Goal: Task Accomplishment & Management: Complete application form

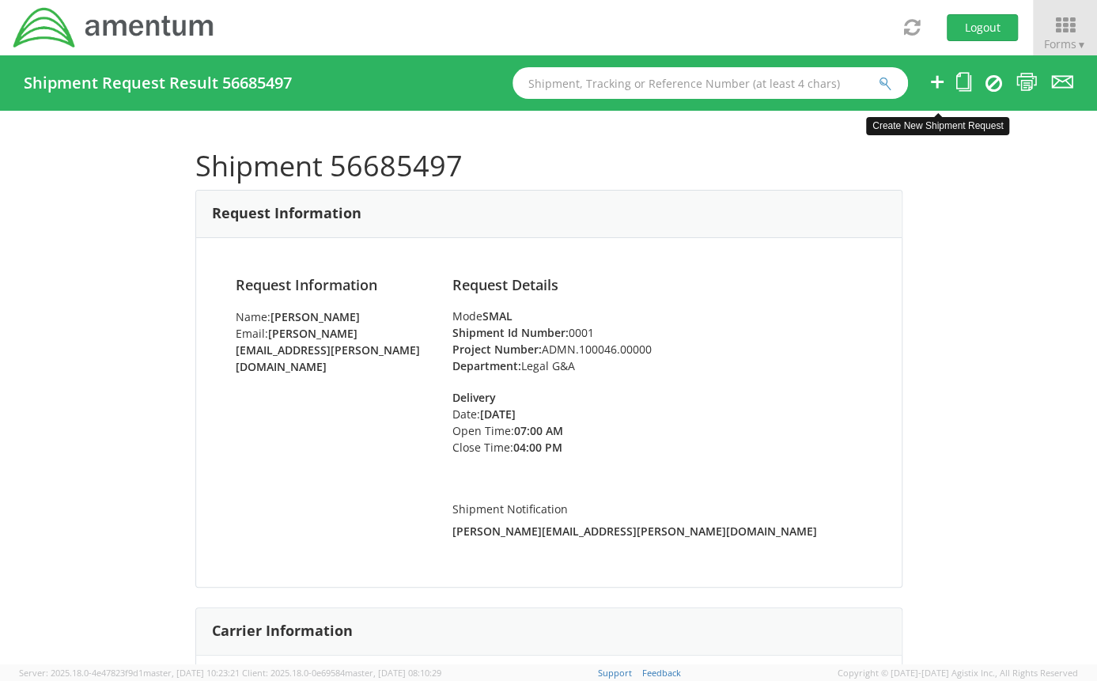
click at [929, 82] on icon at bounding box center [937, 82] width 19 height 20
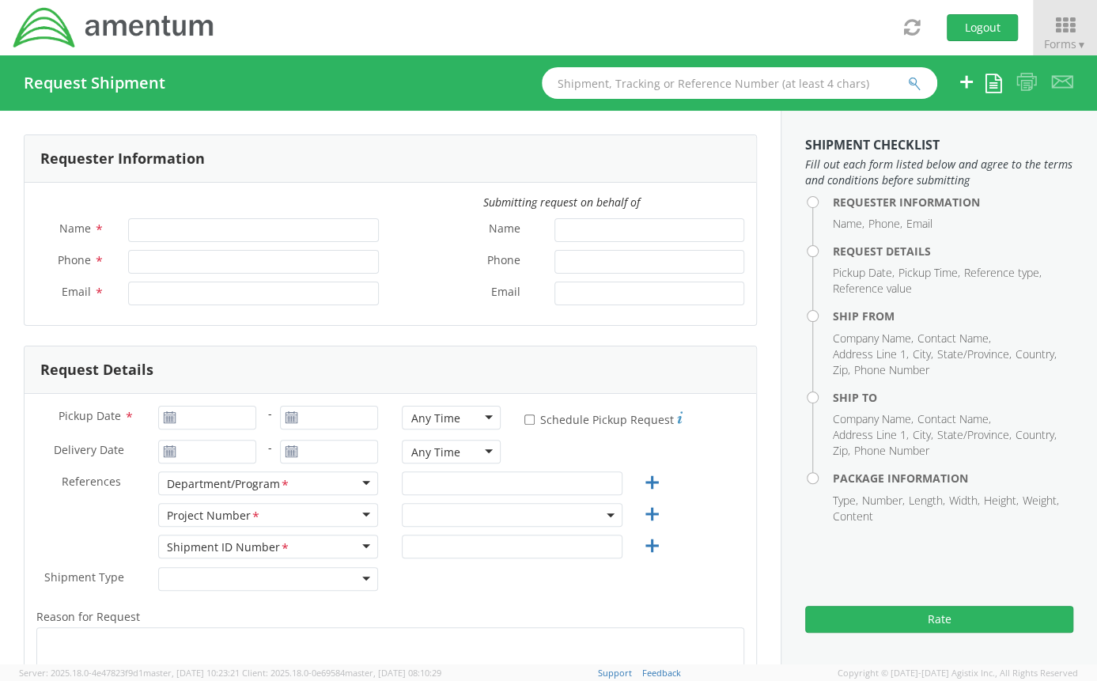
type input "[PERSON_NAME]"
type input "[PERSON_NAME][EMAIL_ADDRESS][PERSON_NAME][DOMAIN_NAME]"
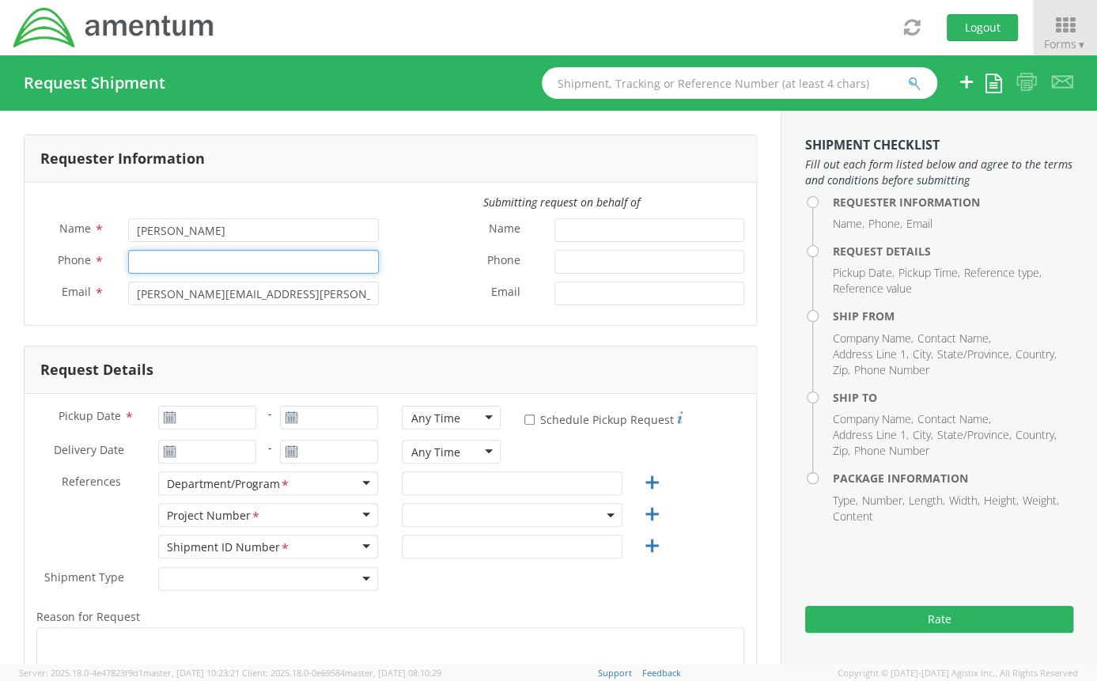
click at [180, 262] on input "Phone *" at bounding box center [253, 262] width 251 height 24
select select "ADMN.100046.00000"
type input "2403856004"
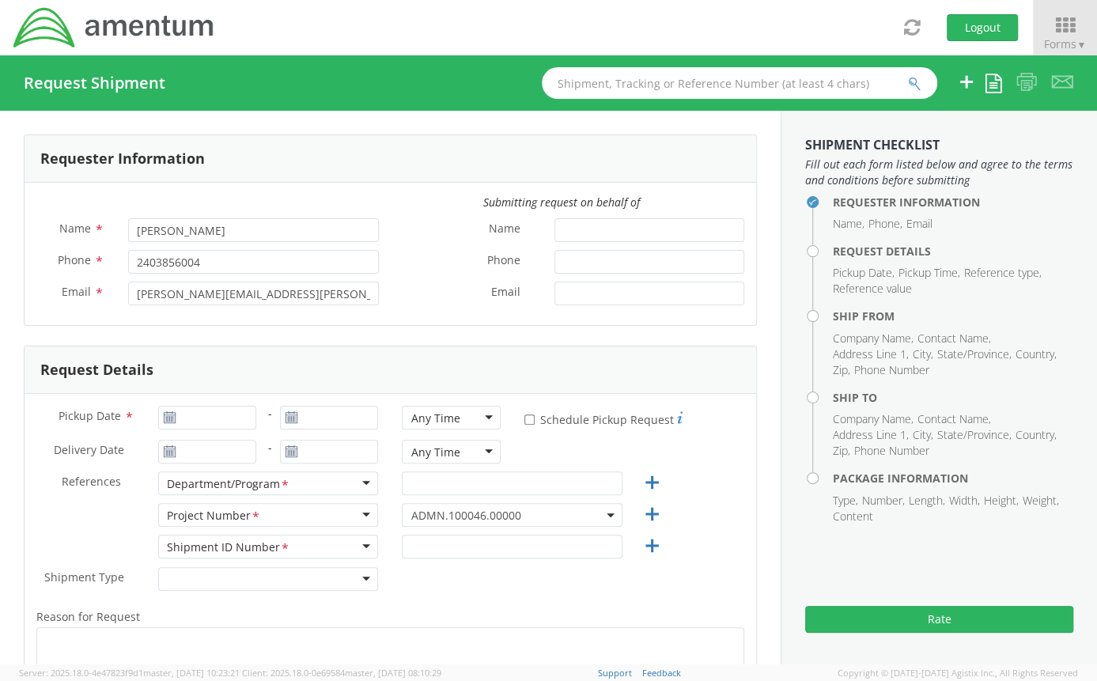
click at [391, 263] on label "Phone *" at bounding box center [467, 260] width 153 height 21
click at [554, 263] on input "Phone *" at bounding box center [649, 262] width 190 height 24
type input "[DATE]"
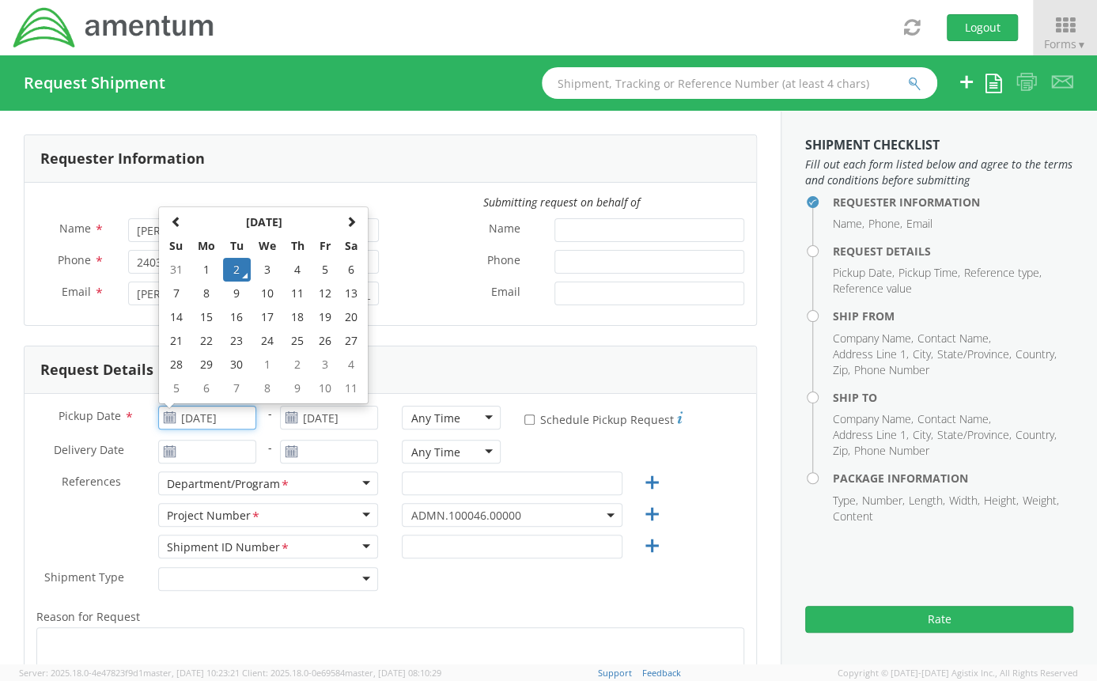
click at [187, 417] on input "[DATE]" at bounding box center [207, 418] width 98 height 24
click at [238, 273] on td "2" at bounding box center [237, 270] width 28 height 24
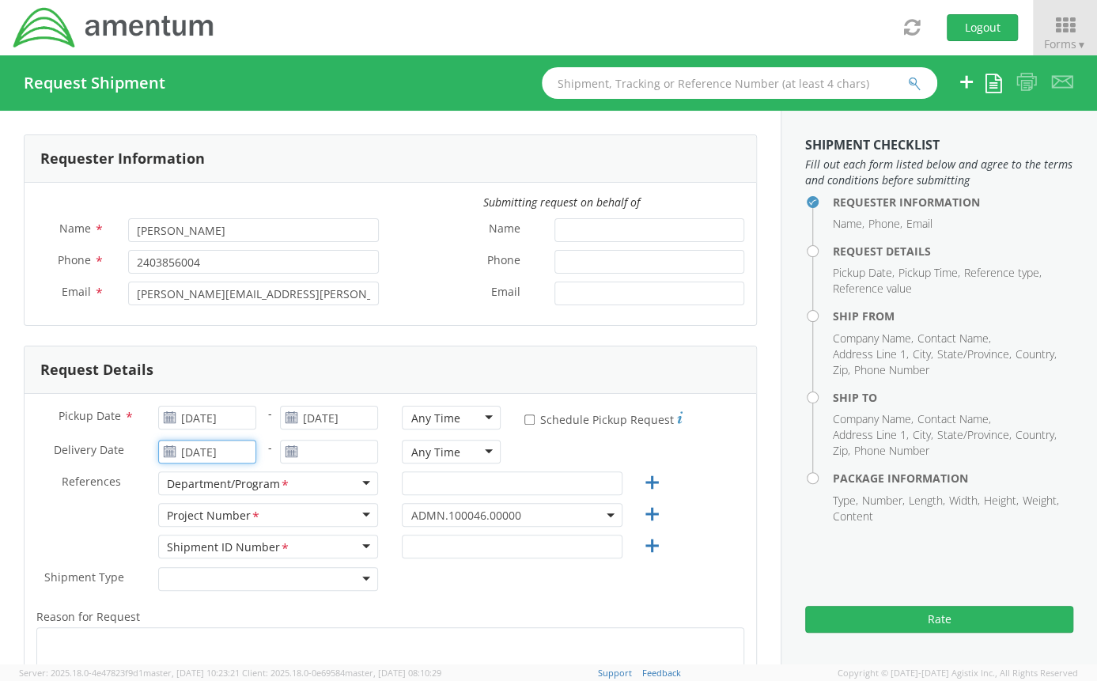
click at [216, 452] on input "[DATE]" at bounding box center [207, 452] width 98 height 24
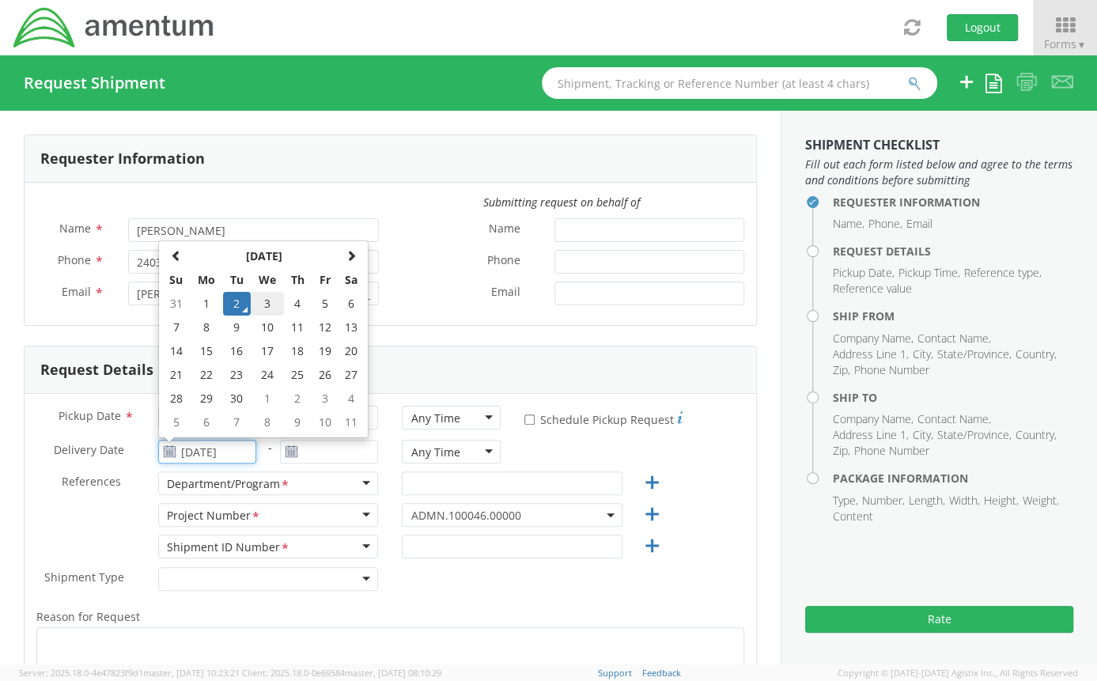
click at [260, 297] on td "3" at bounding box center [267, 304] width 33 height 24
type input "[DATE]"
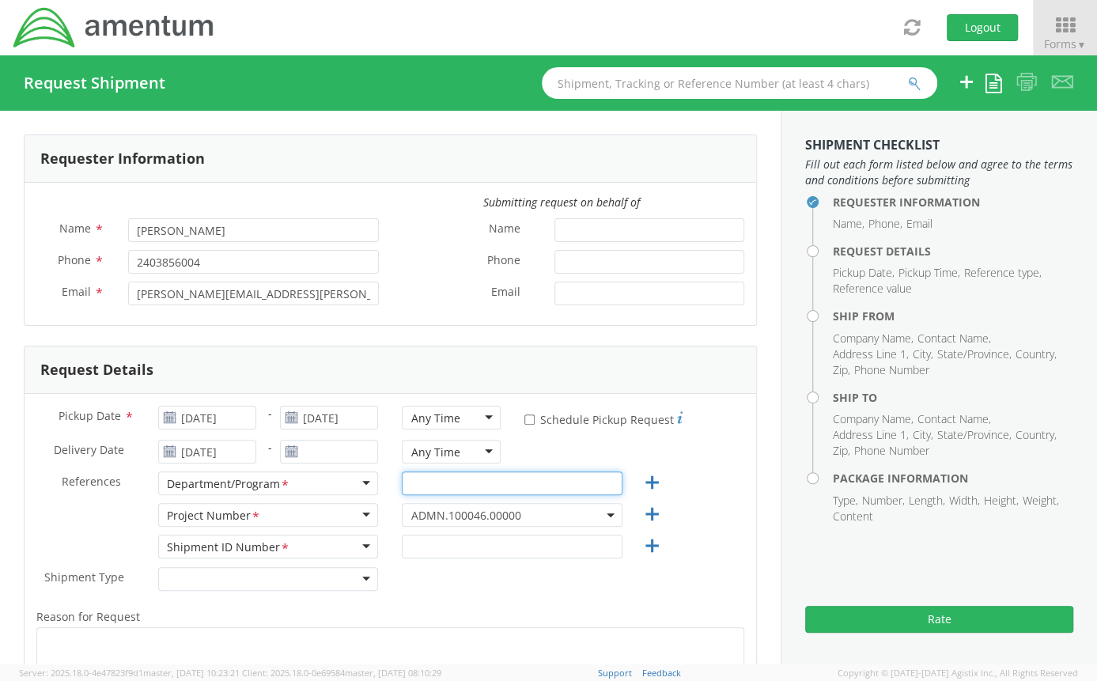
click at [418, 478] on input "text" at bounding box center [512, 483] width 220 height 24
type input "Legal G&A"
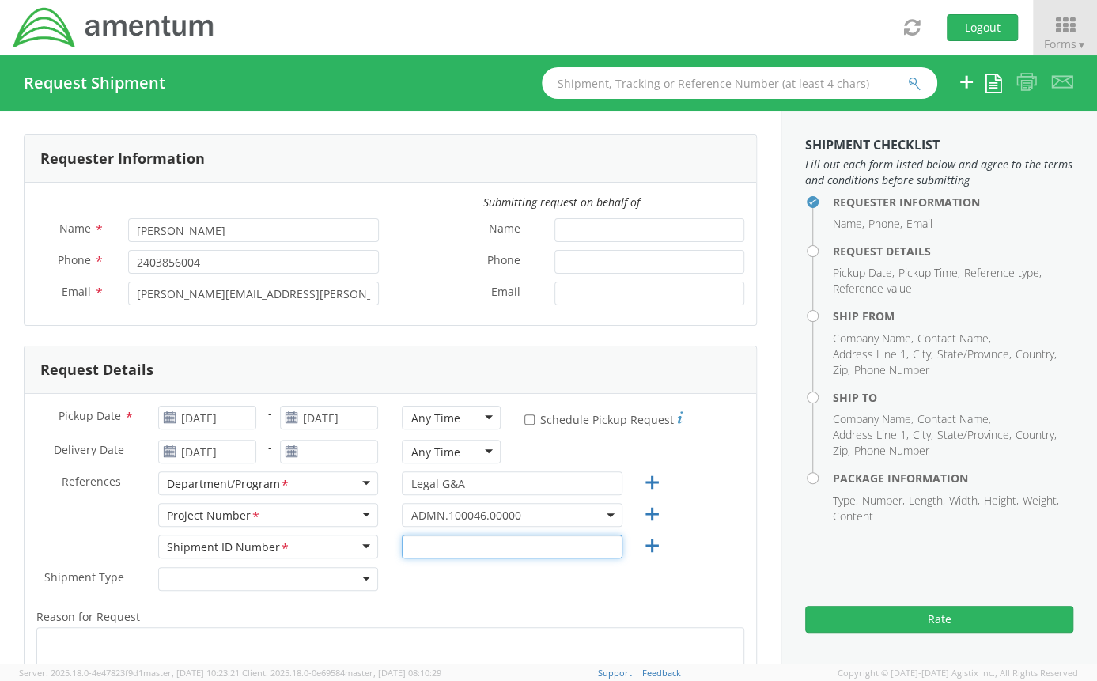
click at [403, 544] on input "text" at bounding box center [512, 547] width 220 height 24
type input "0001"
click at [397, 585] on div "Shipment Type * Batch Regular" at bounding box center [391, 583] width 732 height 32
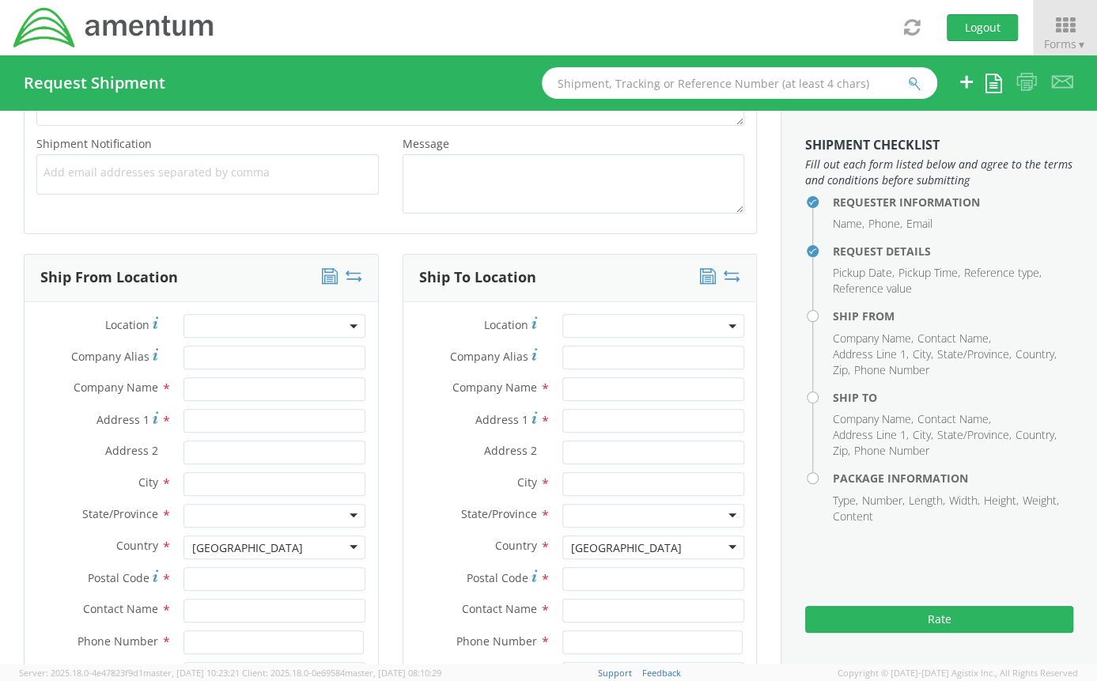
scroll to position [580, 0]
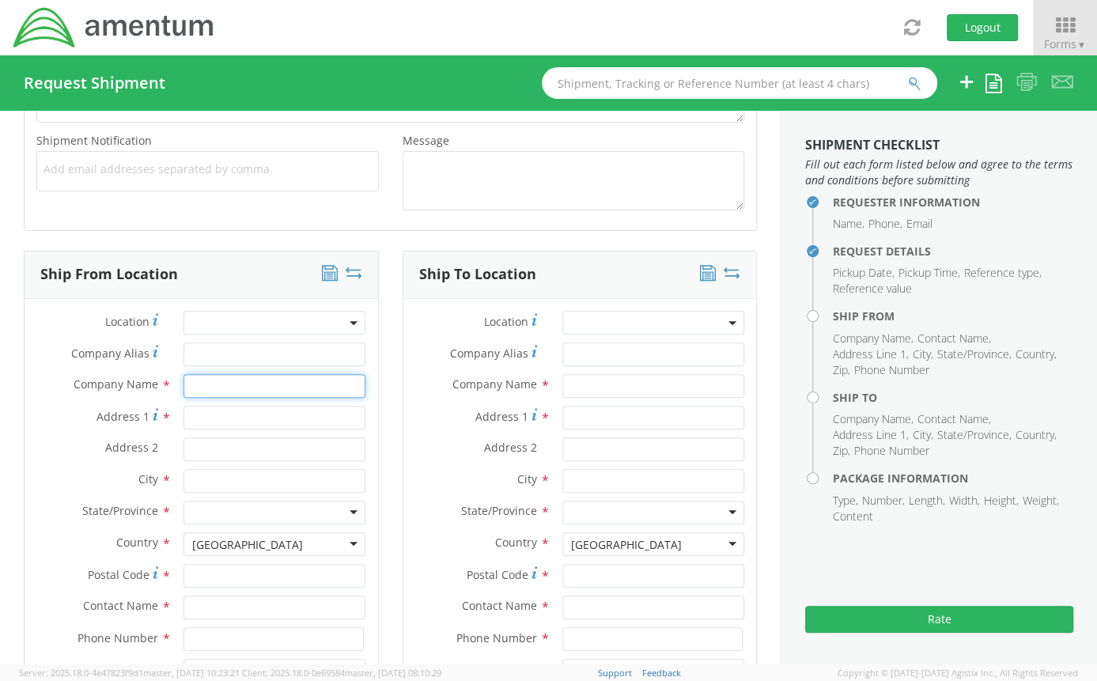
click at [282, 386] on input "text" at bounding box center [274, 386] width 182 height 24
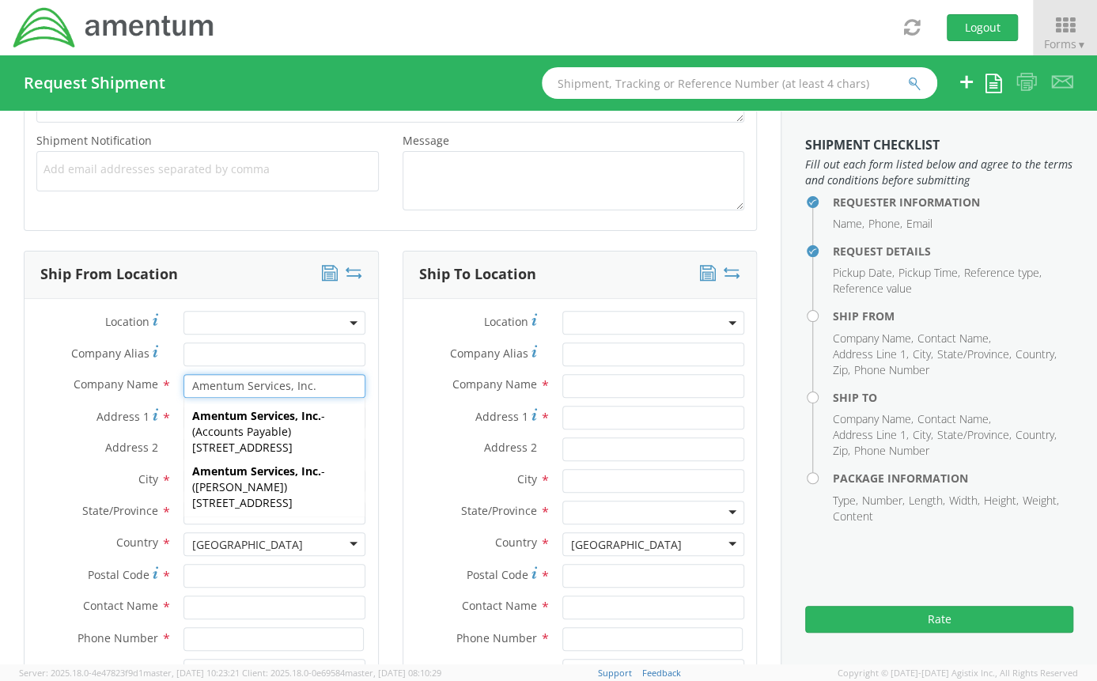
type input "Amentum Services, Inc."
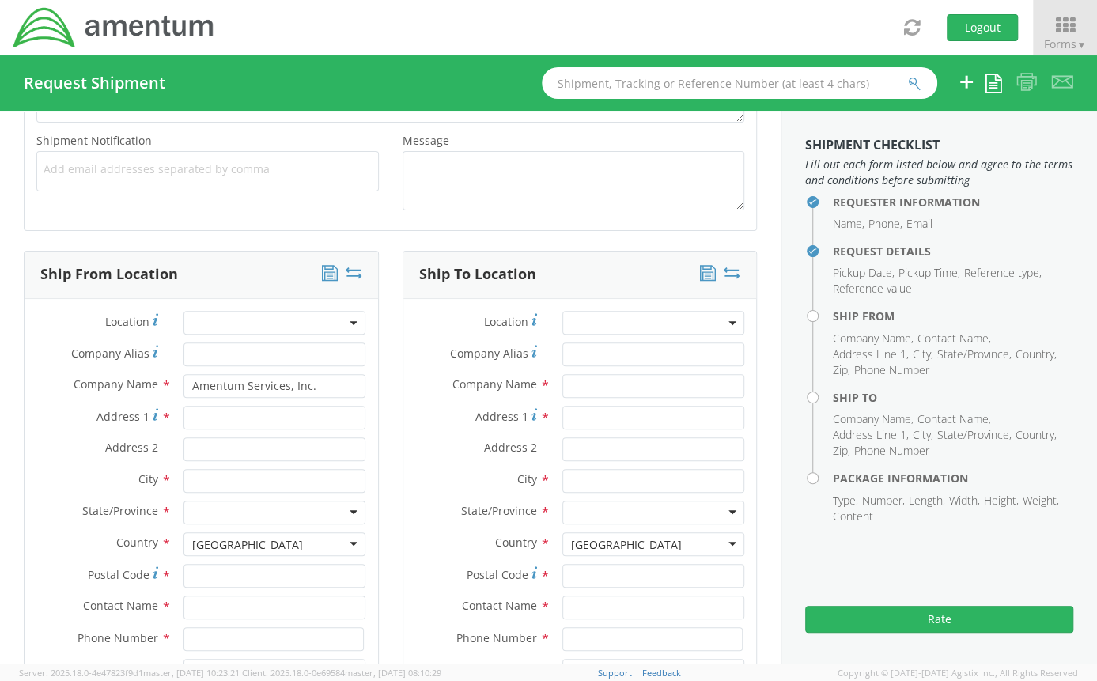
click at [391, 349] on div "Ship To Location Location * Company Alias * Company Name * Address 1 * Address …" at bounding box center [580, 518] width 379 height 534
click at [219, 424] on input "Address 1 *" at bounding box center [274, 418] width 182 height 24
type input "[STREET_ADDRESS]"
click at [298, 475] on input "text" at bounding box center [274, 481] width 182 height 24
type input "[GEOGRAPHIC_DATA]"
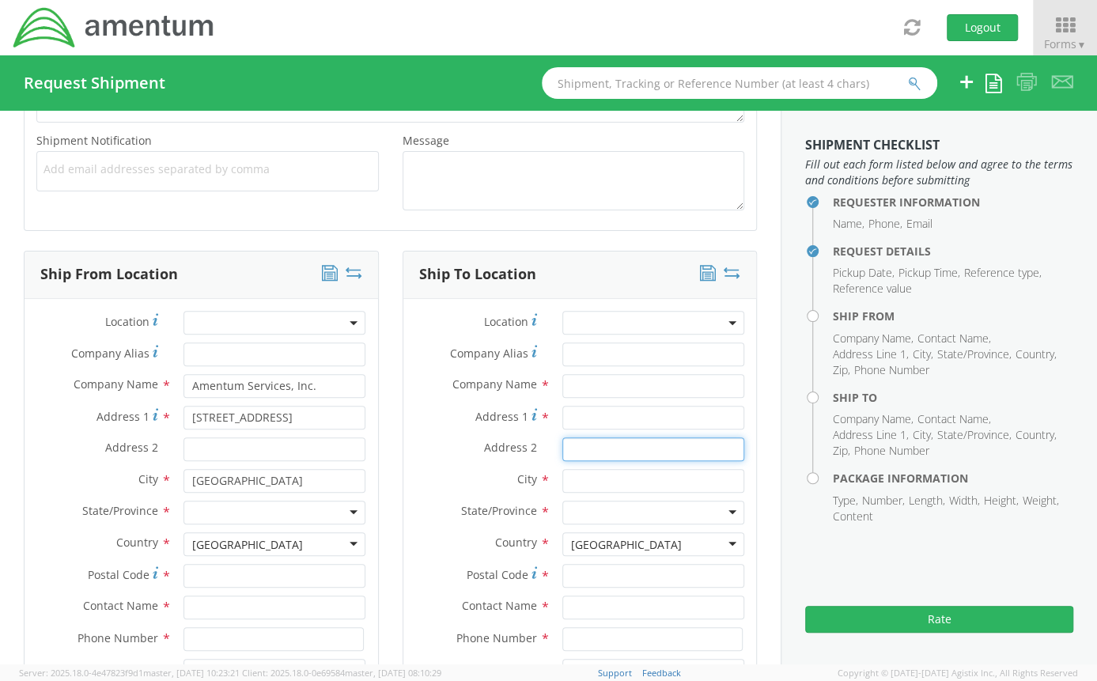
click at [403, 464] on div "Address 2 *" at bounding box center [580, 453] width 354 height 32
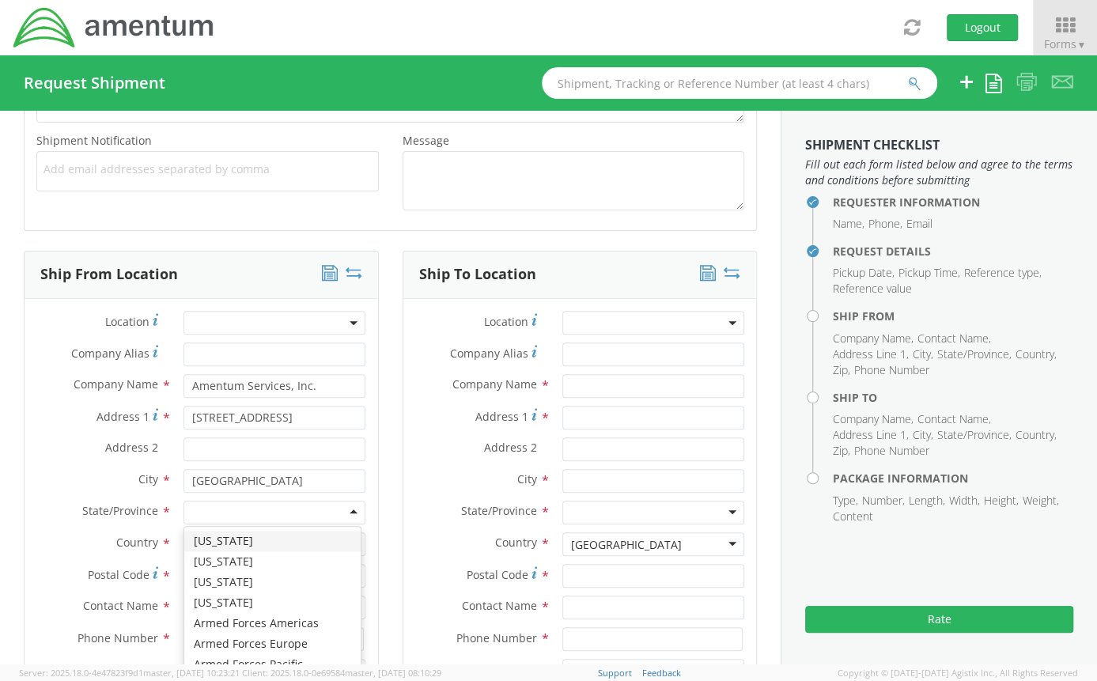
click at [215, 506] on div at bounding box center [274, 513] width 182 height 24
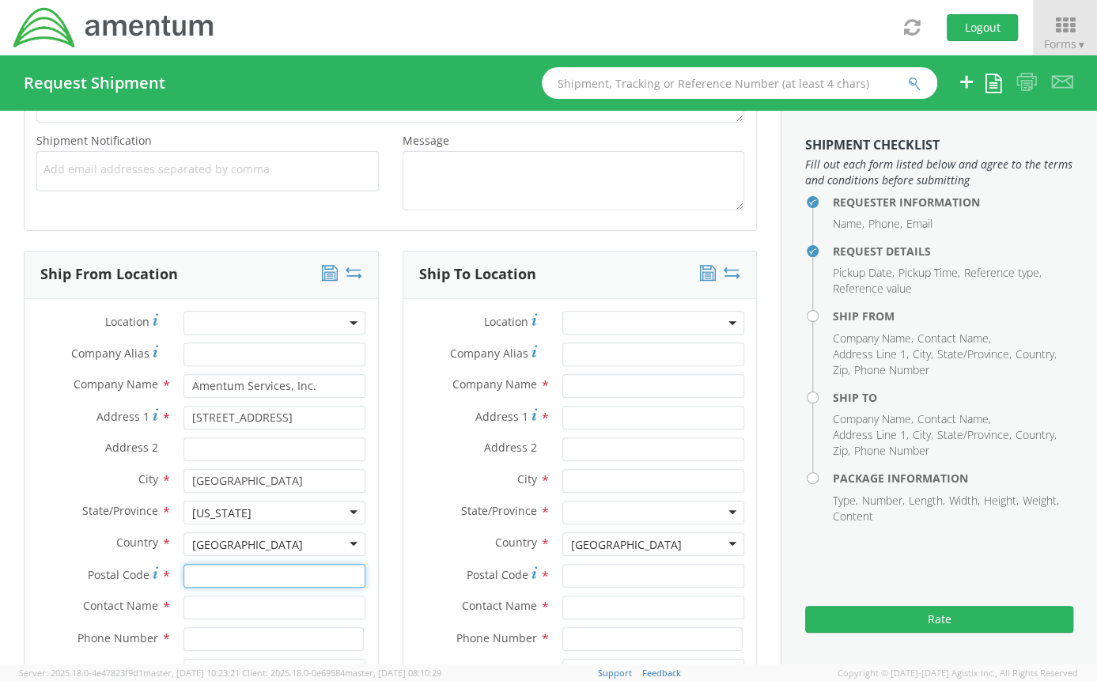
click at [210, 565] on input "Postal Code *" at bounding box center [274, 576] width 182 height 24
type input "21718"
click at [205, 598] on input "text" at bounding box center [274, 608] width 182 height 24
type input "[PERSON_NAME]"
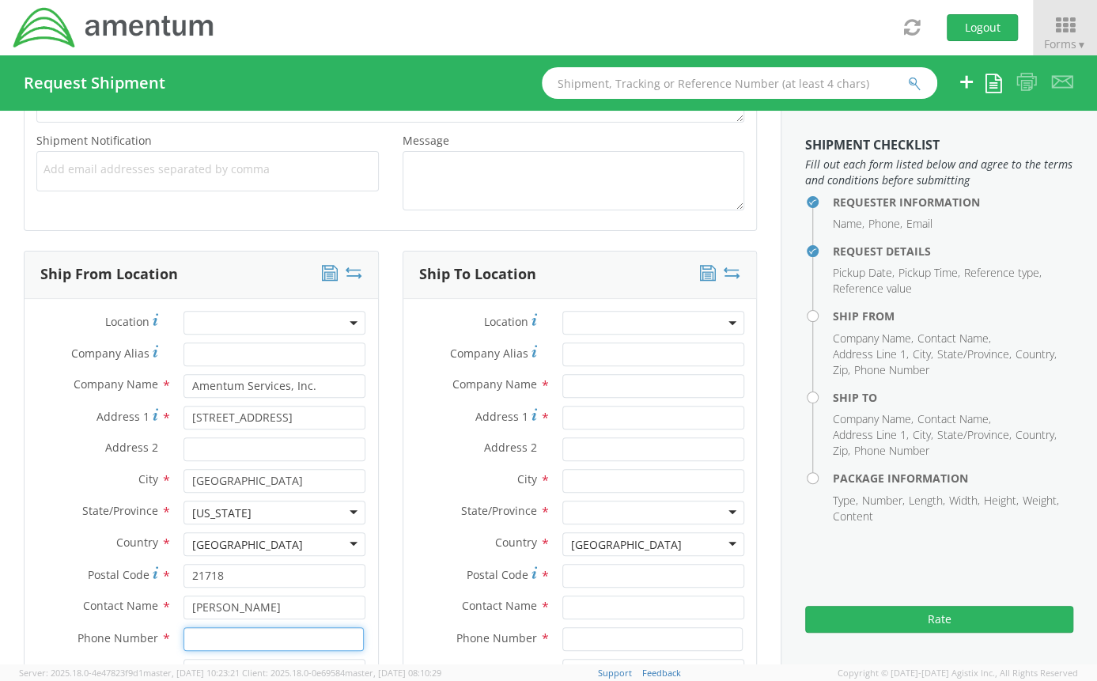
click at [195, 642] on input at bounding box center [273, 639] width 180 height 24
type input "2403856004"
click at [60, 577] on label "Postal Code *" at bounding box center [98, 574] width 147 height 21
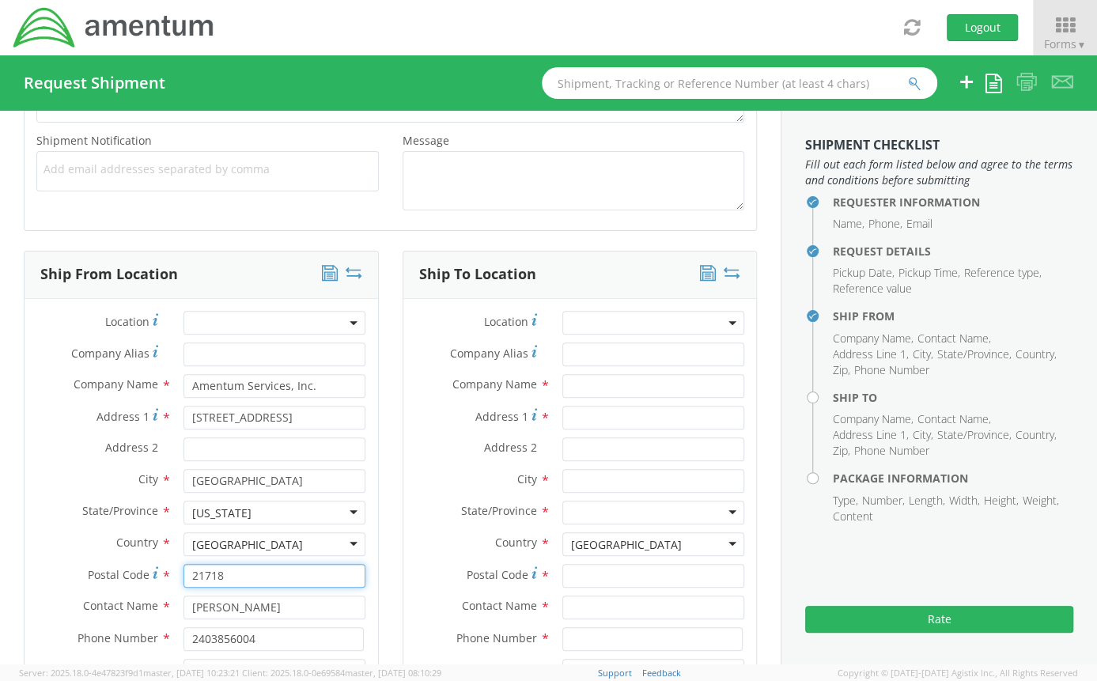
click at [183, 577] on input "21718" at bounding box center [274, 576] width 182 height 24
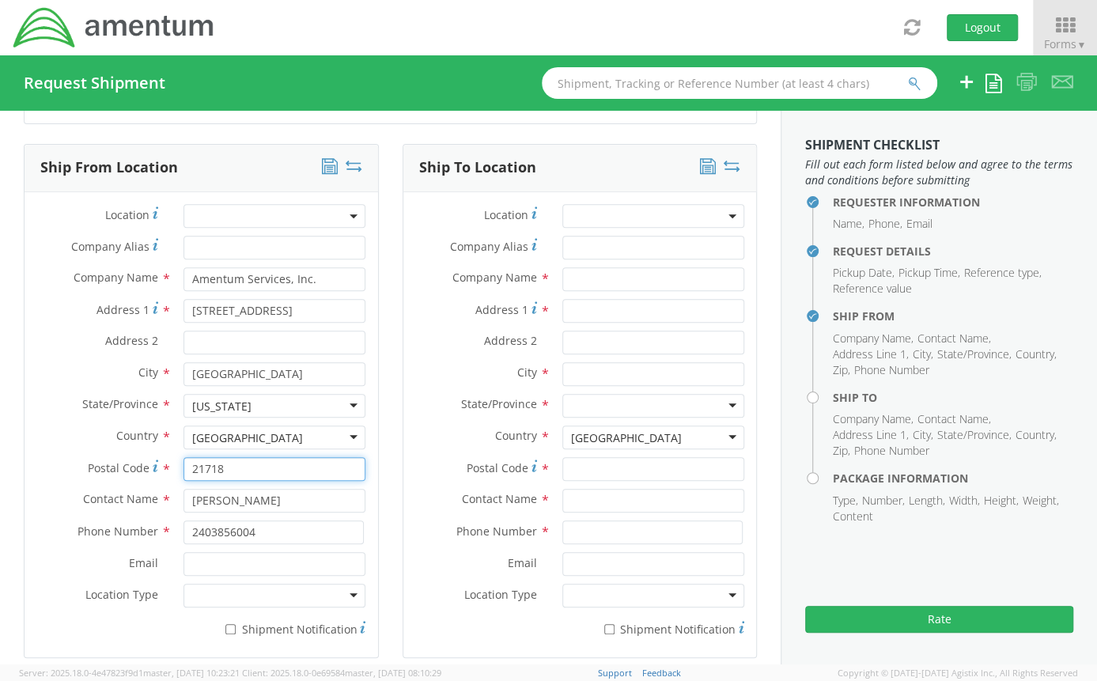
scroll to position [685, 0]
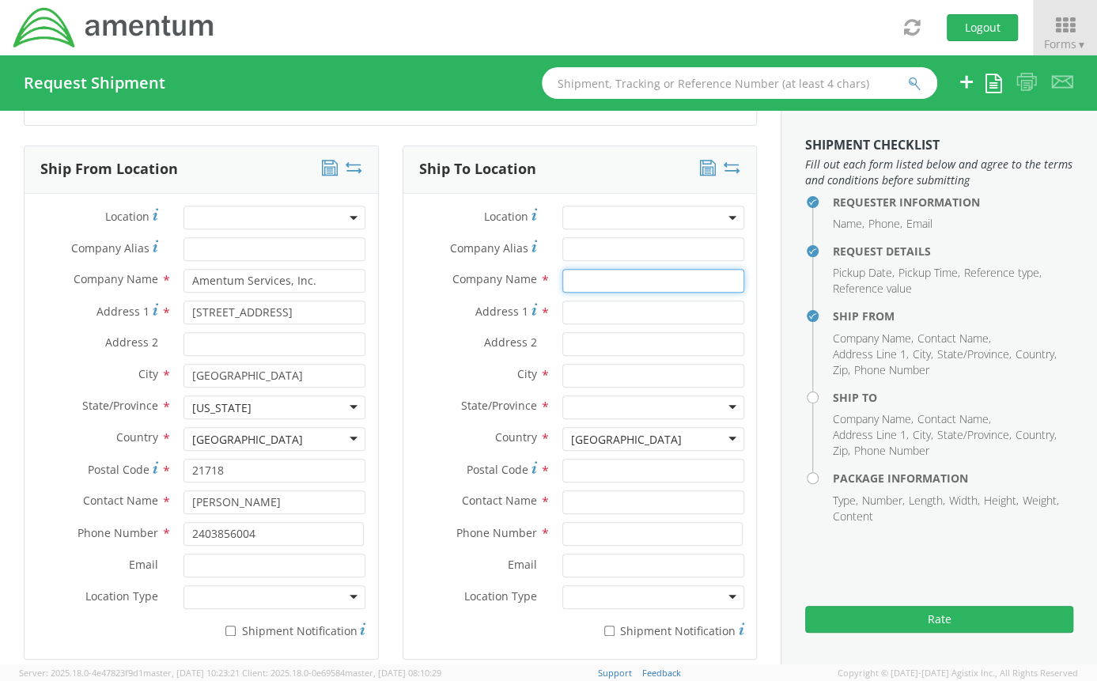
click at [603, 278] on input "text" at bounding box center [653, 281] width 182 height 24
type input "CT Corporation System"
click at [524, 317] on label "Address 1 *" at bounding box center [476, 311] width 147 height 21
click at [562, 317] on input "Address 1 *" at bounding box center [653, 313] width 182 height 24
type input "[STREET_ADDRESS]"
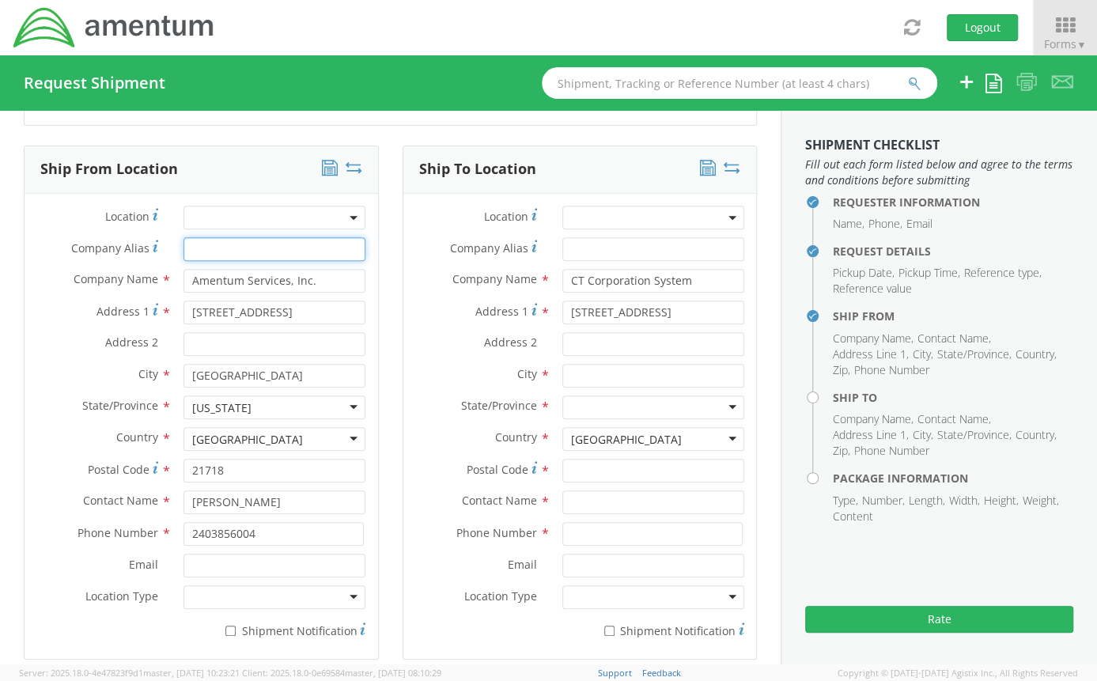
type input "CT Corporation System"
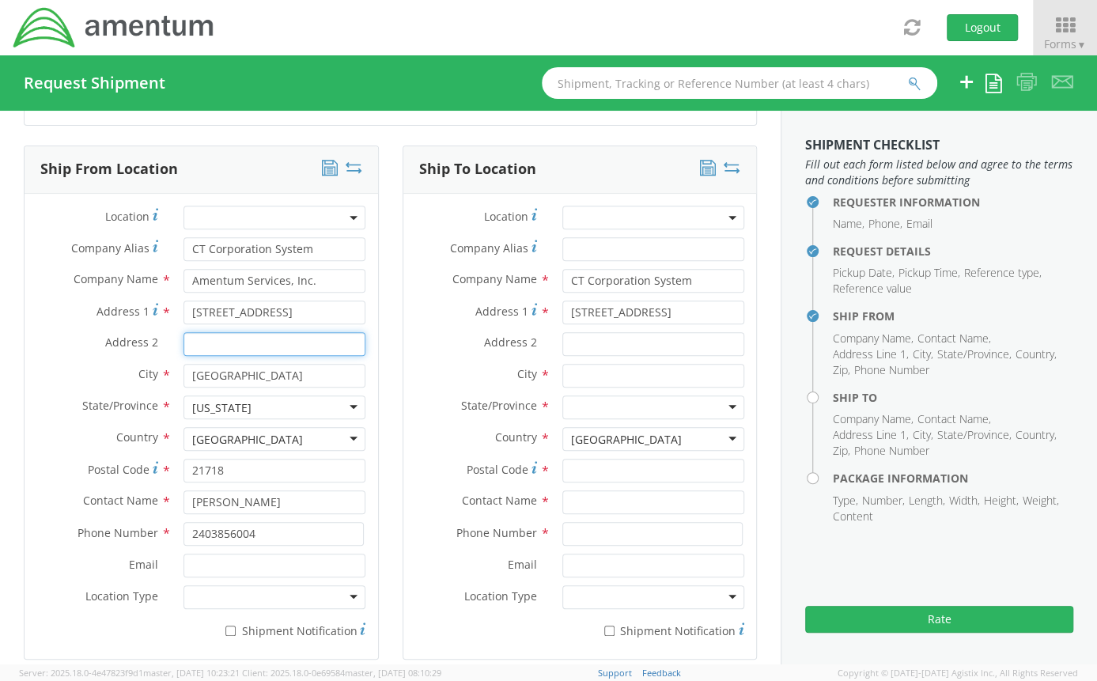
type input "Suite 201"
type input "CT Corporation System"
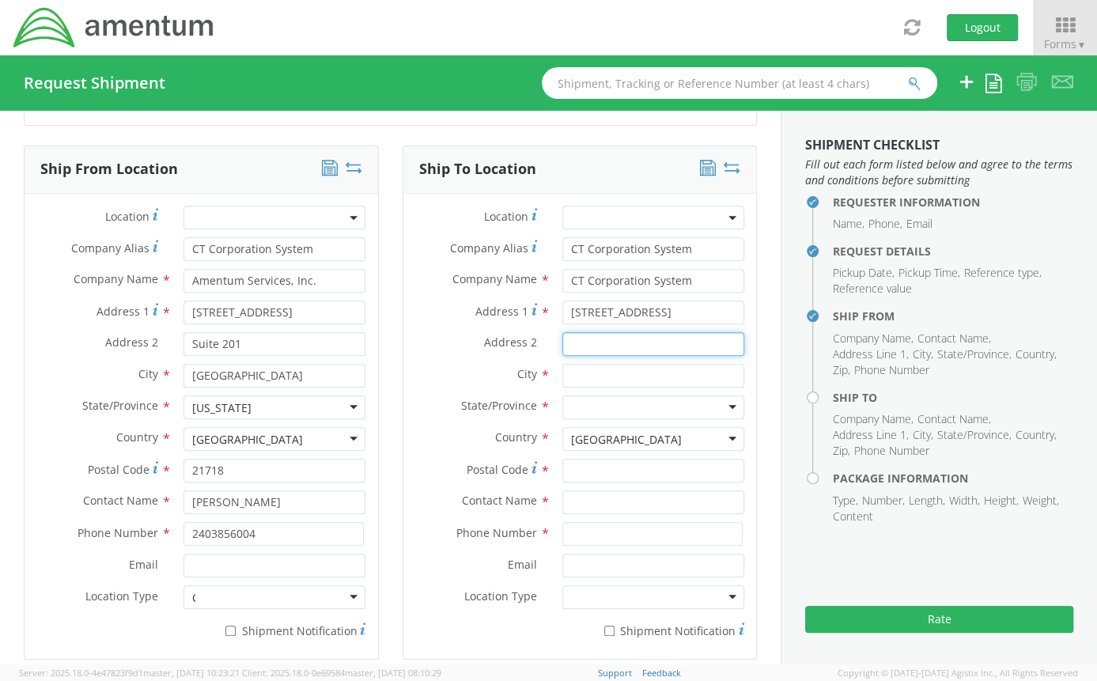
type input "Suite 201"
type input "Lutherville Timonium"
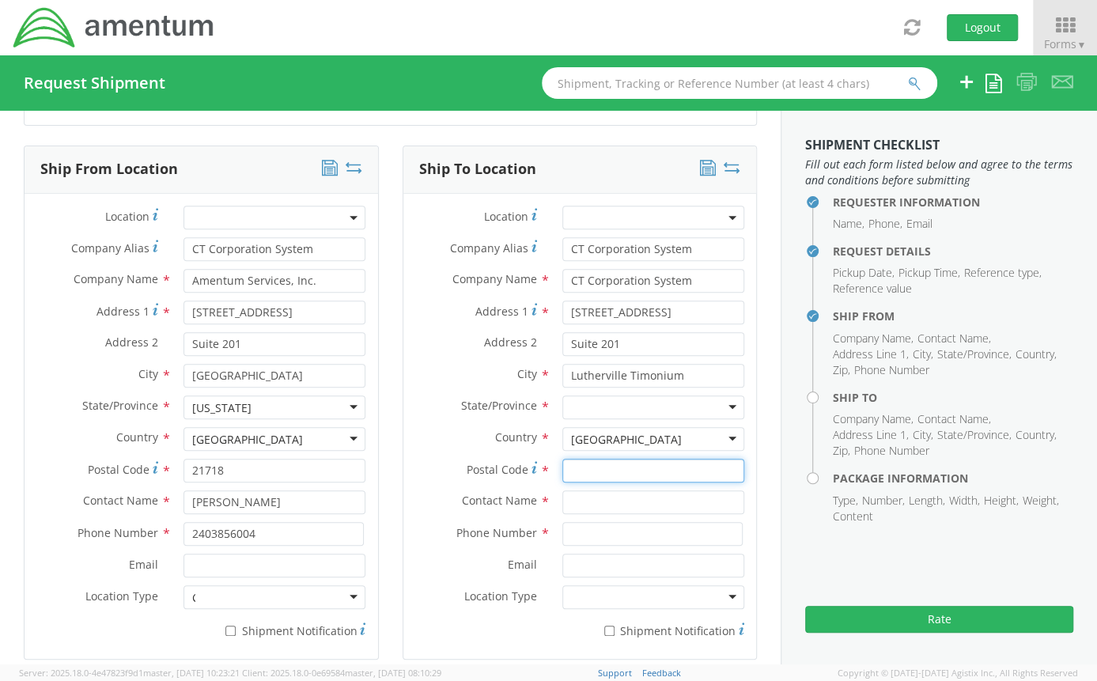
type input "21093"
type input "Attn: Fulfillment 16391255 SO"
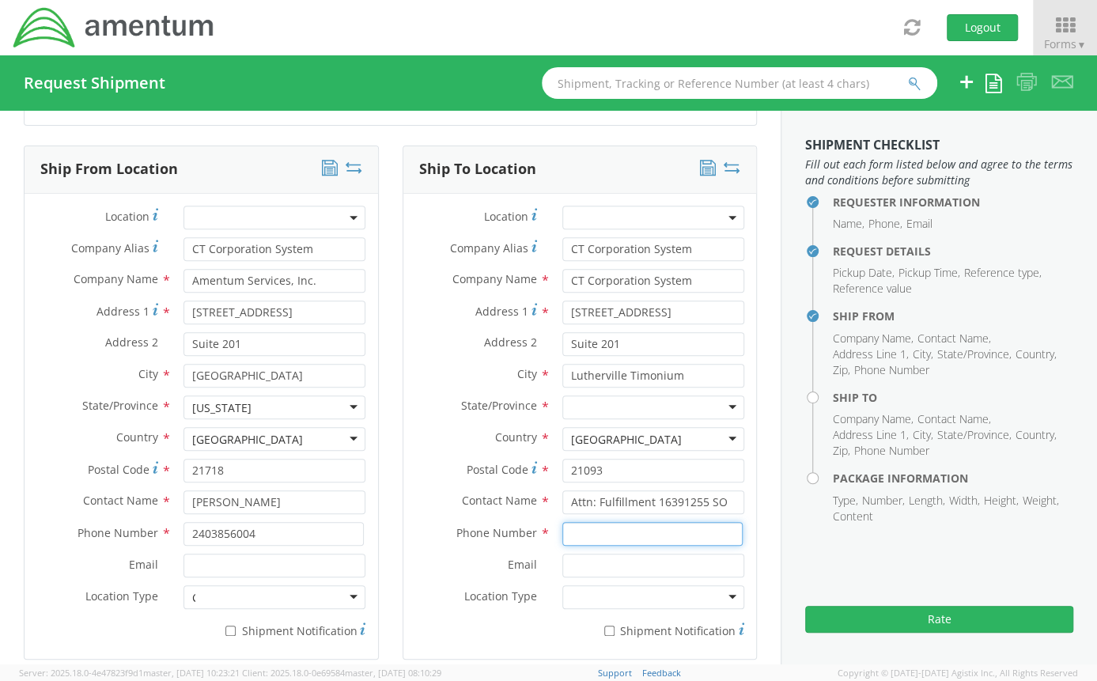
type input "8775647529"
type input "CT Corporation System"
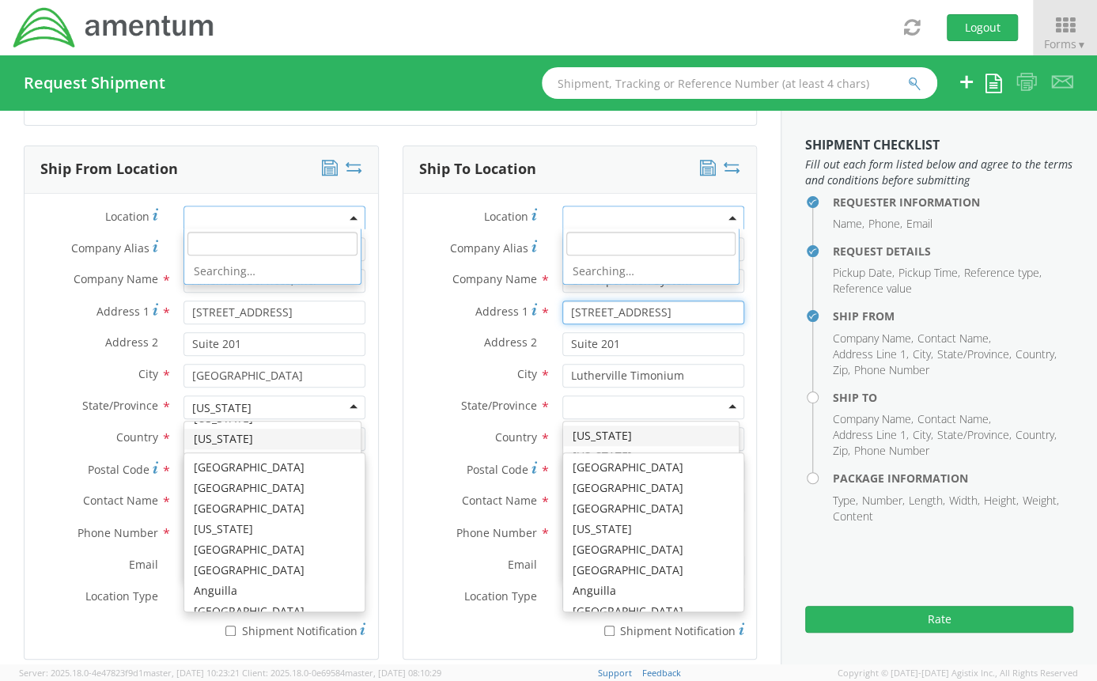
scroll to position [0, 0]
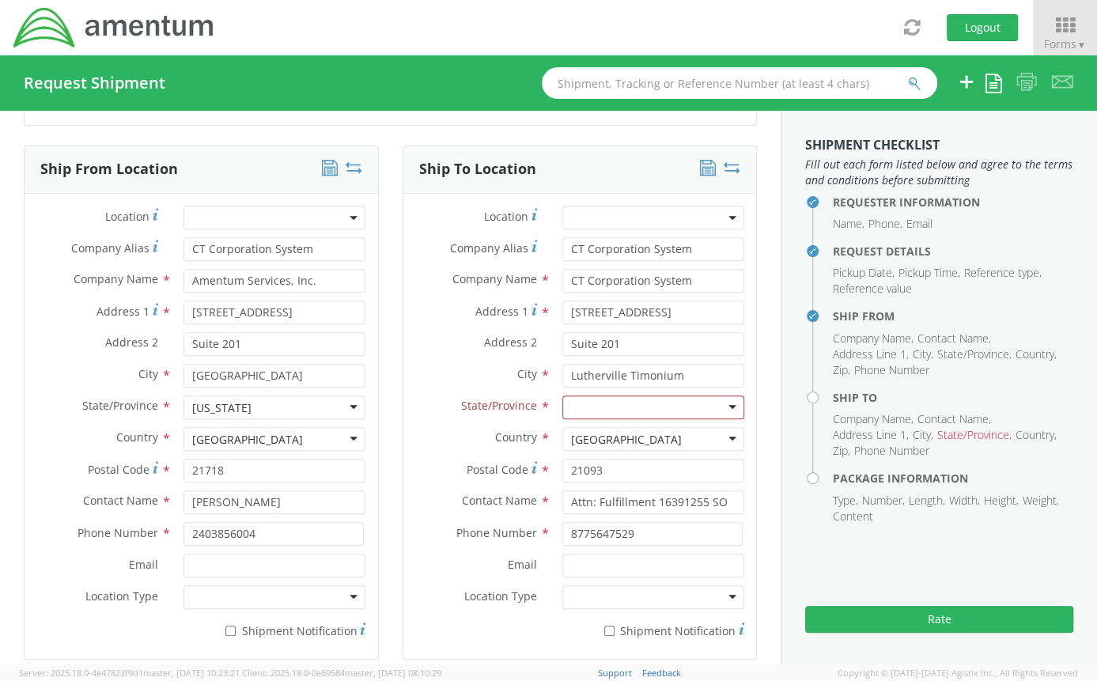
click at [434, 320] on label "Address 1 *" at bounding box center [476, 311] width 147 height 21
click at [562, 320] on input "[STREET_ADDRESS]" at bounding box center [653, 313] width 182 height 24
click at [697, 499] on input "Attn: Fulfillment 16391255 SO" at bounding box center [653, 502] width 182 height 24
type input "Attn: Fulfillment 16517149 SO"
click at [620, 399] on div at bounding box center [653, 407] width 182 height 24
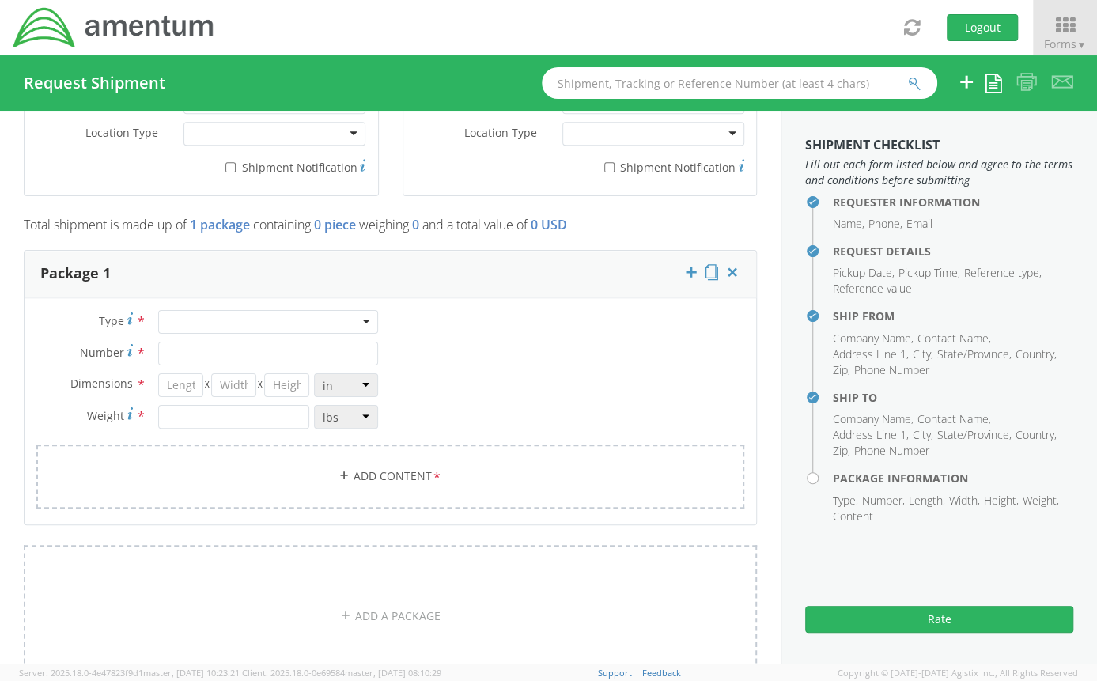
scroll to position [1197, 0]
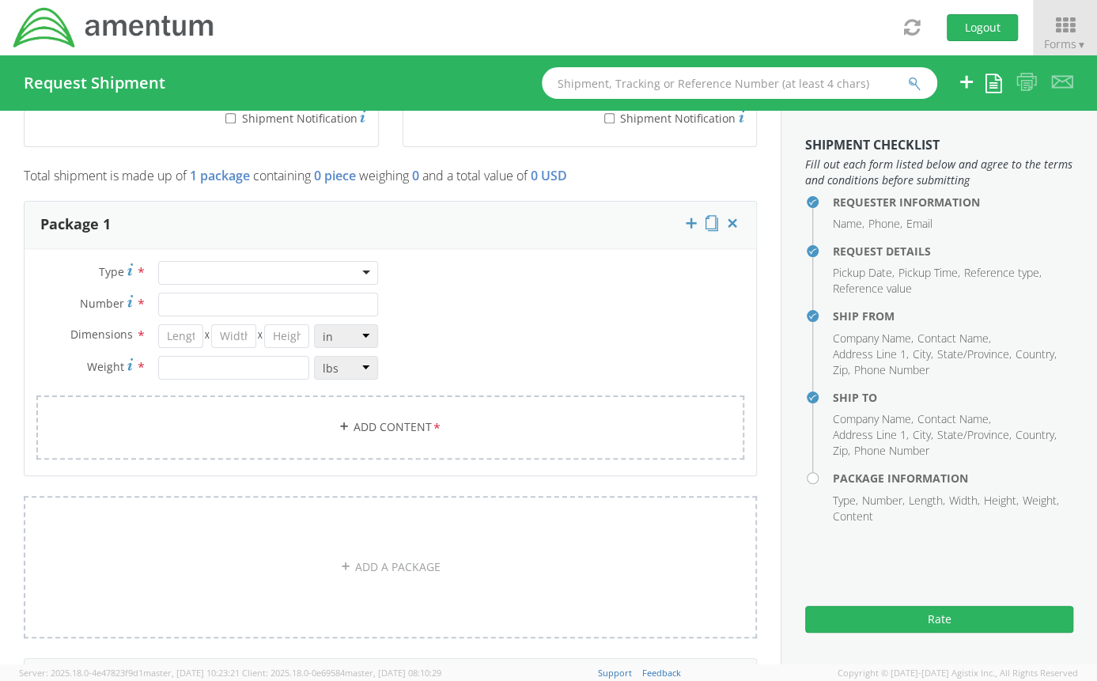
click at [274, 274] on div at bounding box center [268, 273] width 220 height 24
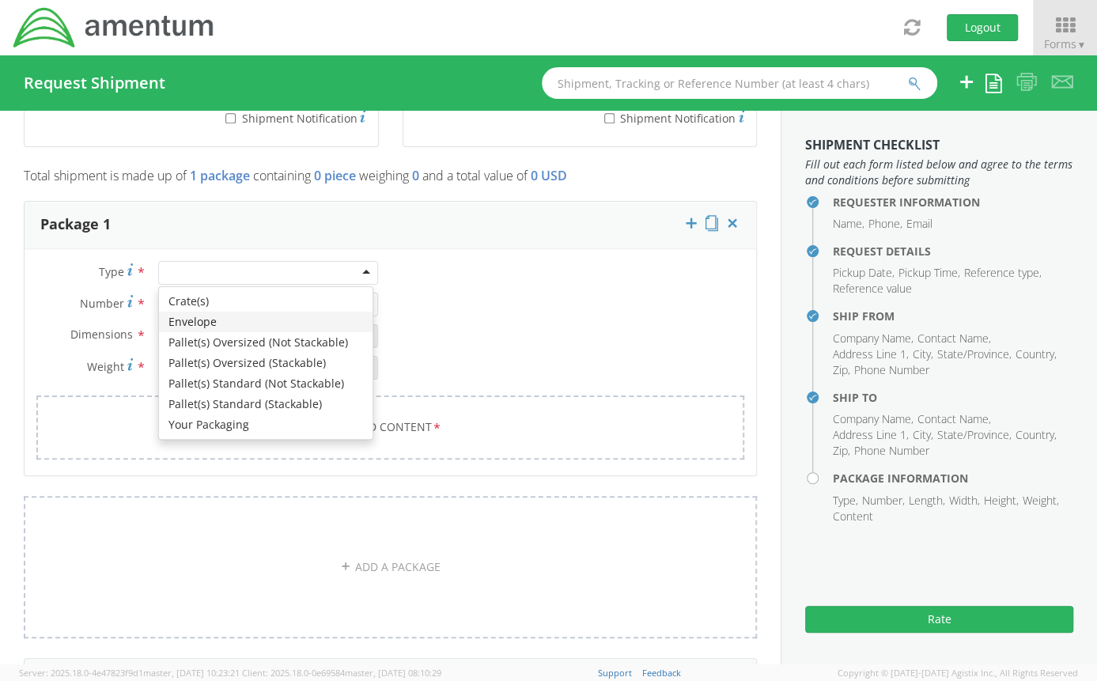
type input "1"
type input "9.5"
type input "12.5"
type input "0.25"
type input "1"
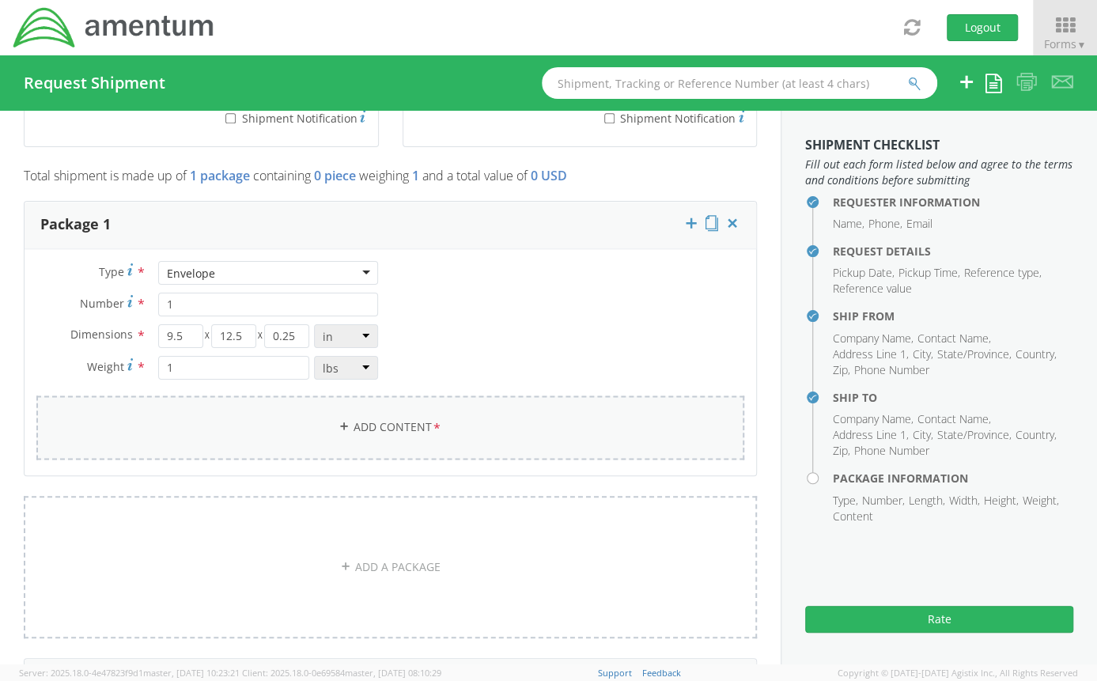
click at [309, 435] on link "Add Content *" at bounding box center [390, 427] width 708 height 64
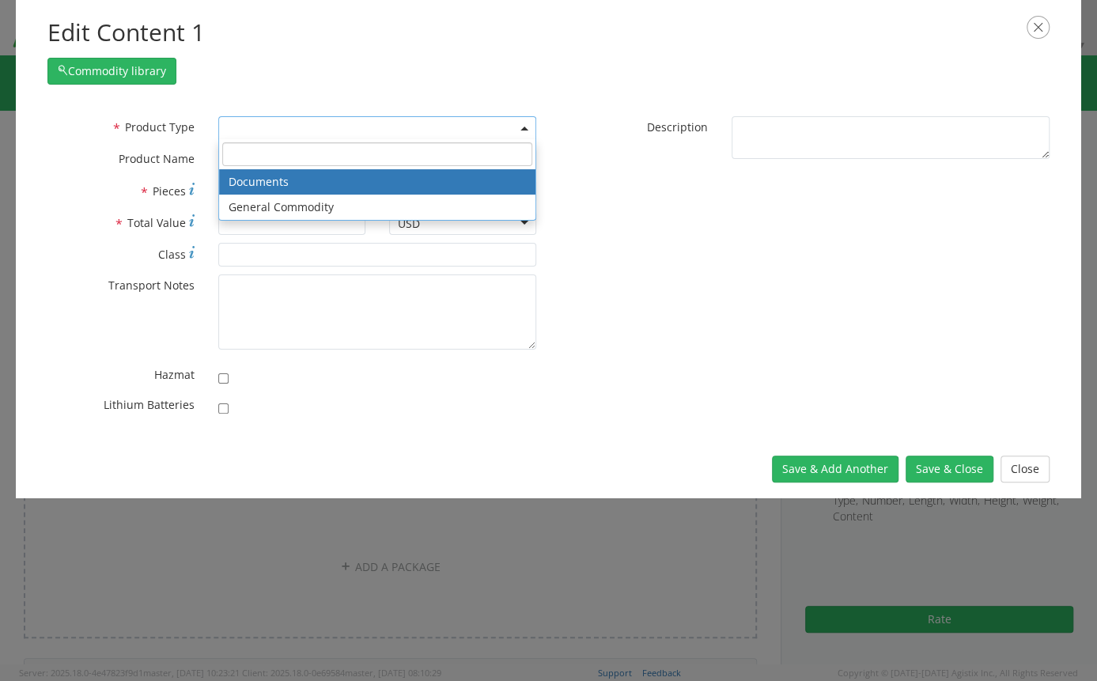
click at [319, 133] on span at bounding box center [377, 128] width 318 height 24
select select "DOCUMENT"
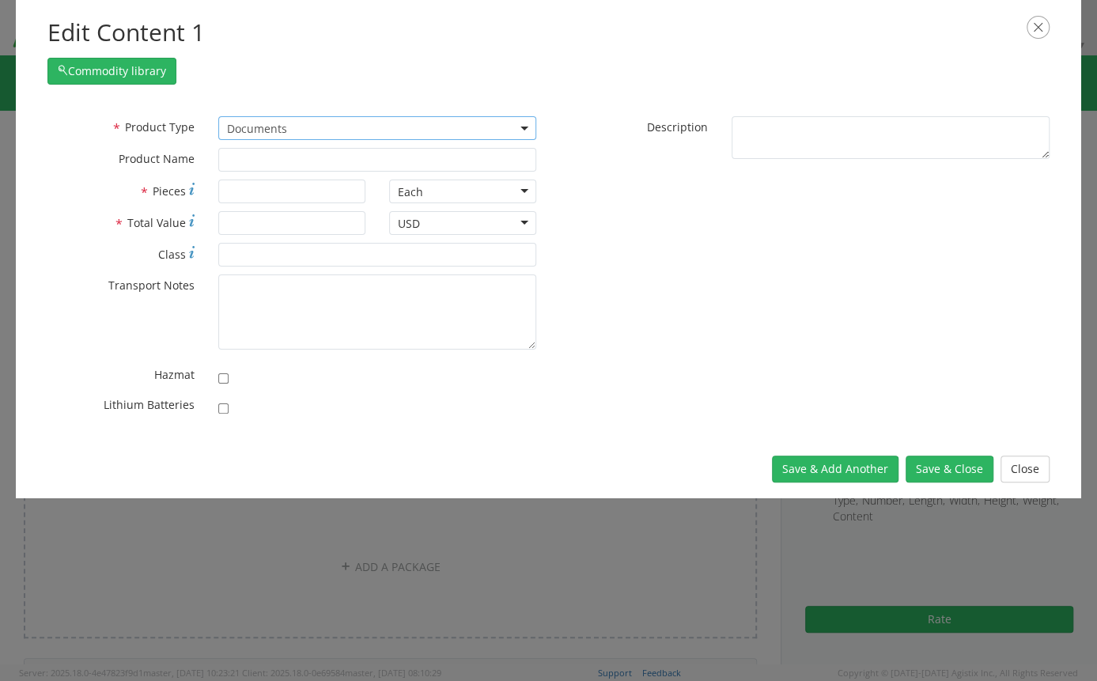
type input "Documents"
type input "1"
type textarea "Documents"
click at [937, 467] on button "Save & Close" at bounding box center [950, 469] width 88 height 27
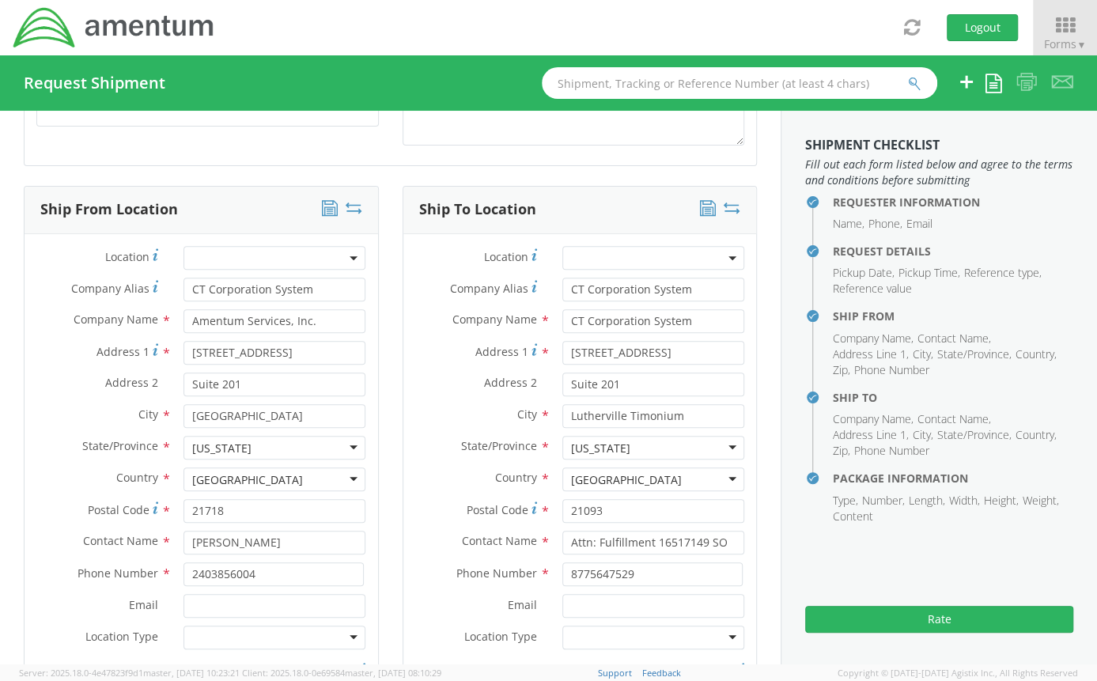
scroll to position [637, 0]
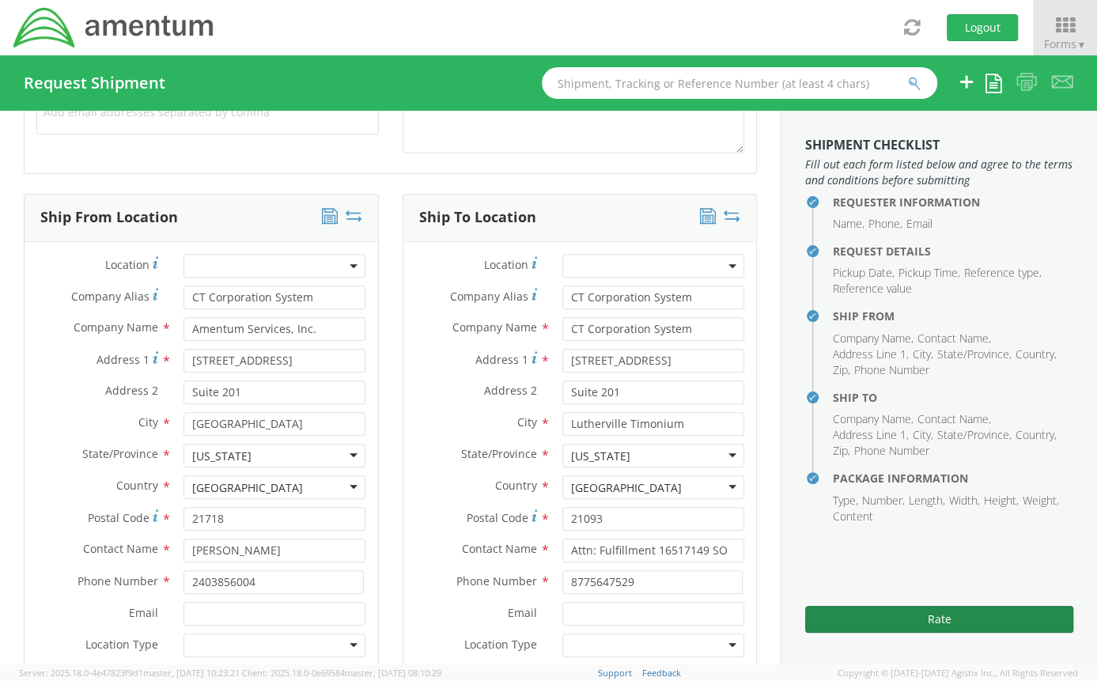
click at [935, 621] on button "Rate" at bounding box center [939, 619] width 268 height 27
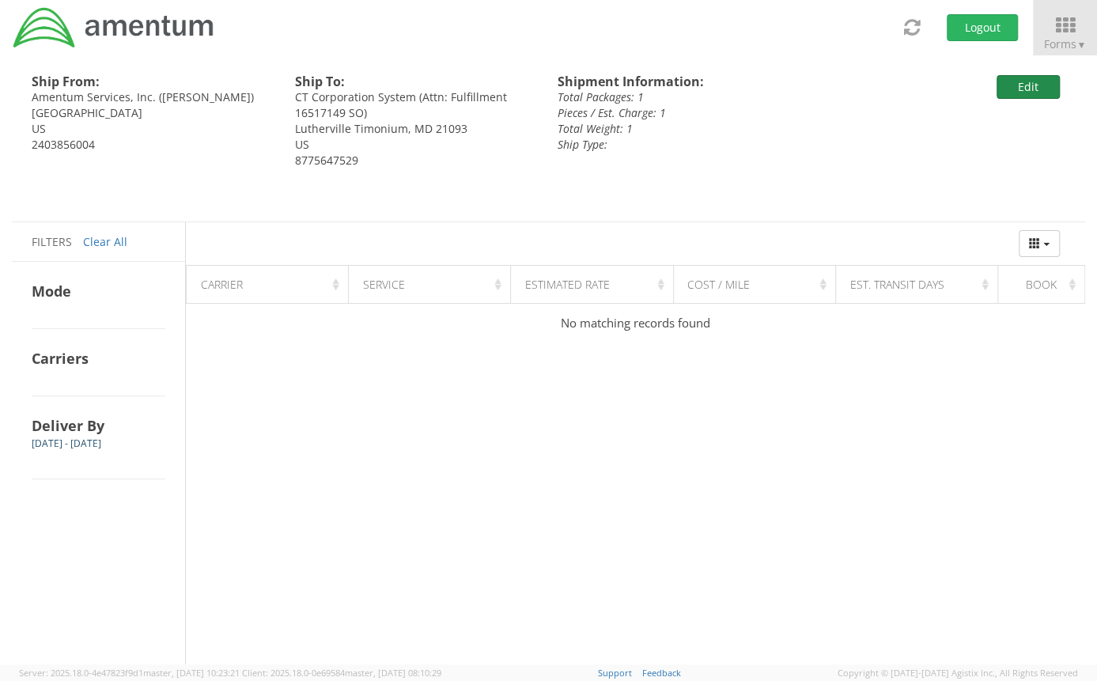
click at [1028, 92] on button "Edit" at bounding box center [1028, 87] width 63 height 24
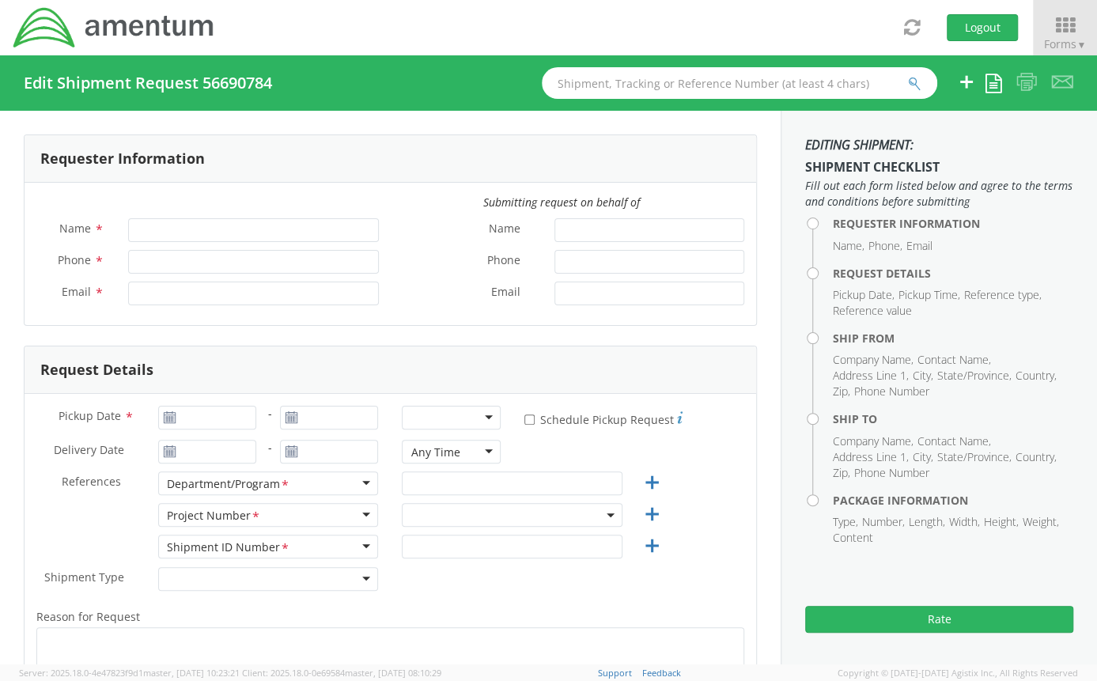
type input "[PERSON_NAME]"
type input "2403856004"
type input "[PERSON_NAME][EMAIL_ADDRESS][PERSON_NAME][DOMAIN_NAME]"
type input "[DATE]"
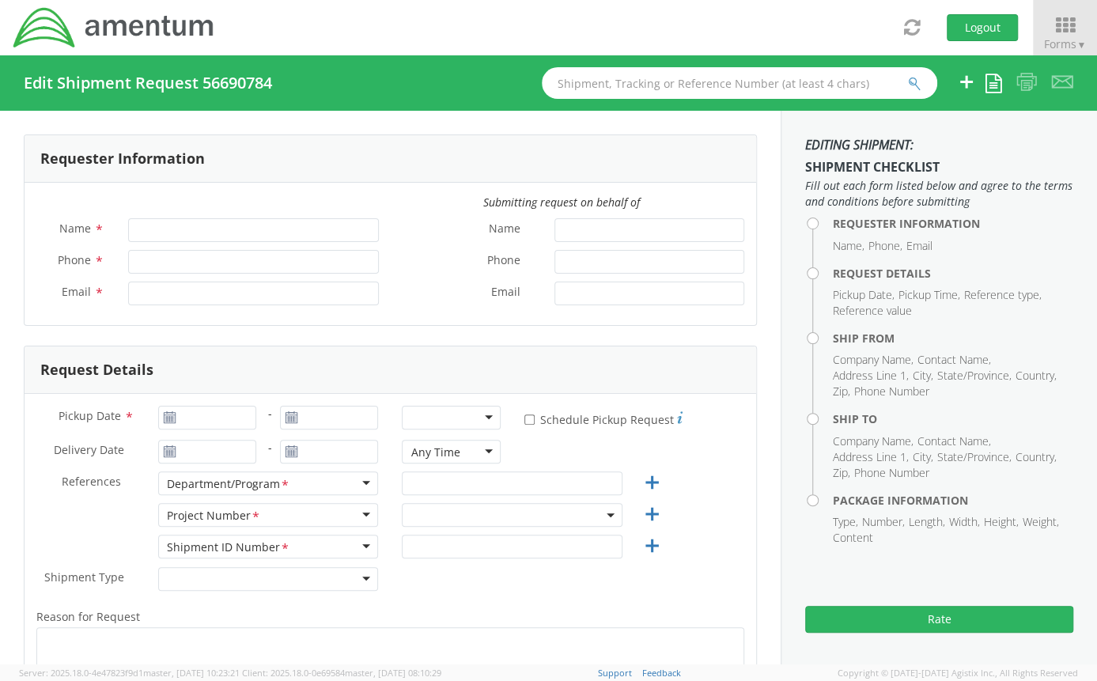
type input "[DATE]"
type input "Legal G&A"
type input "0001"
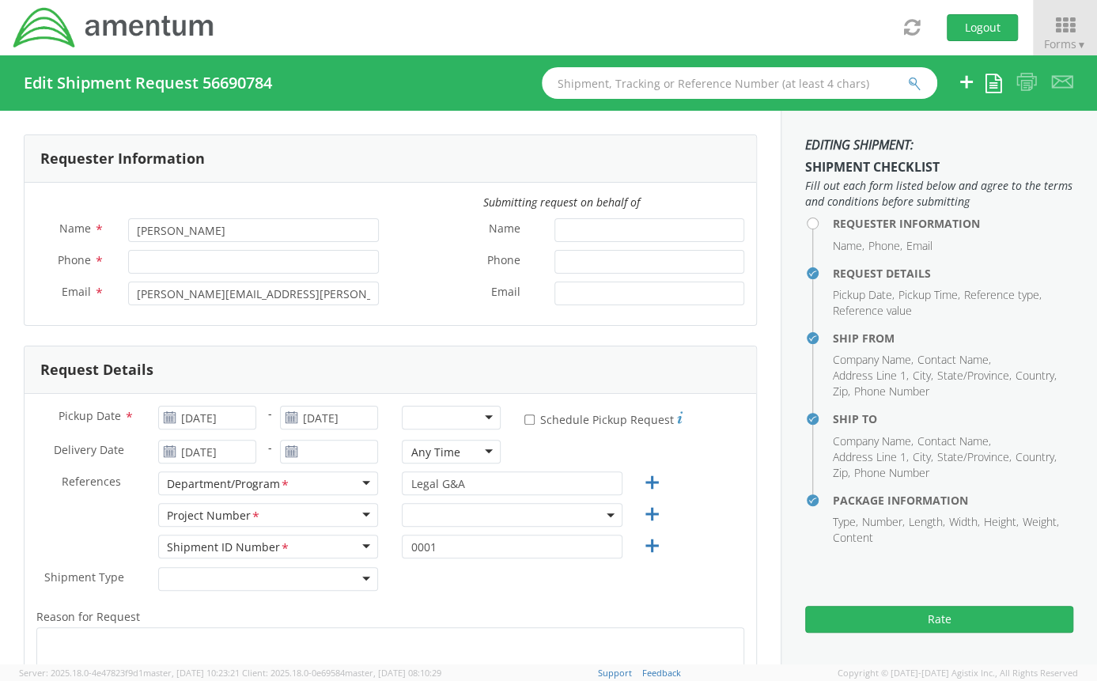
select select "ADMN.100046.00000"
click at [272, 263] on input "Phone *" at bounding box center [253, 262] width 251 height 24
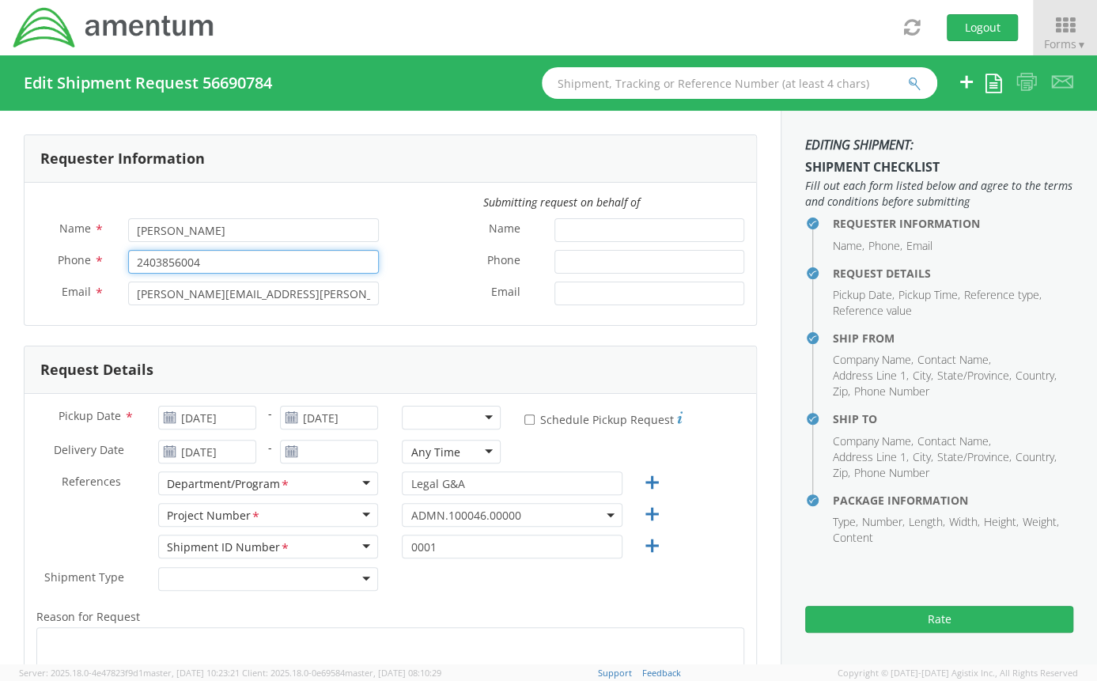
type input "2403856004"
click at [411, 229] on label "Name *" at bounding box center [467, 228] width 153 height 21
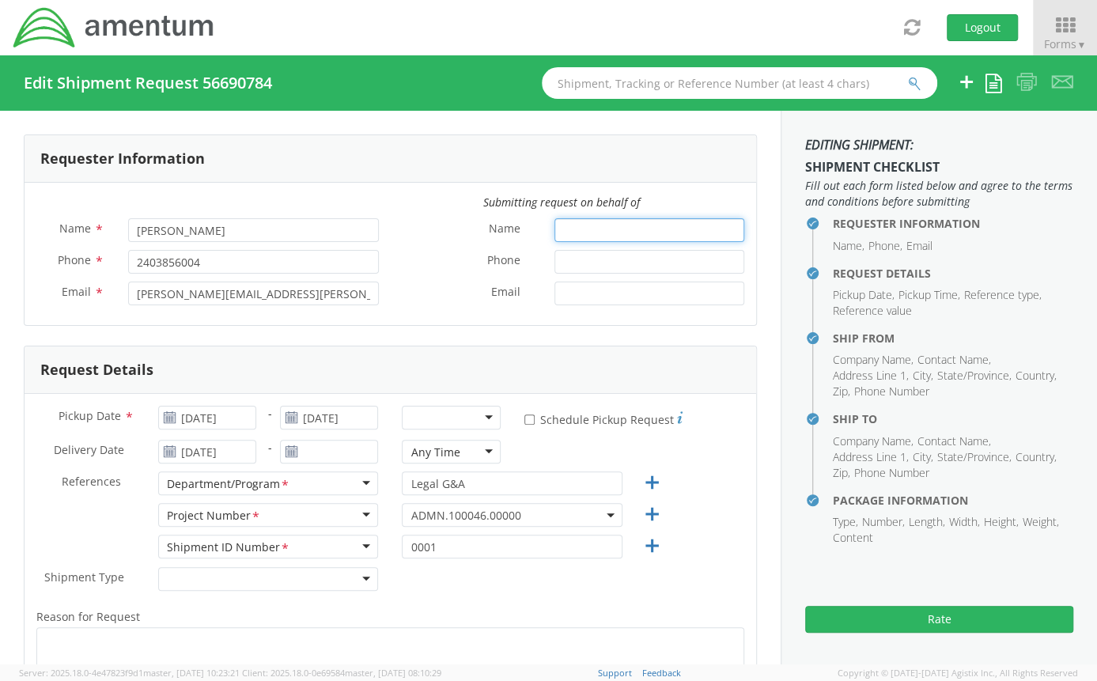
click at [554, 229] on input "Name *" at bounding box center [649, 230] width 190 height 24
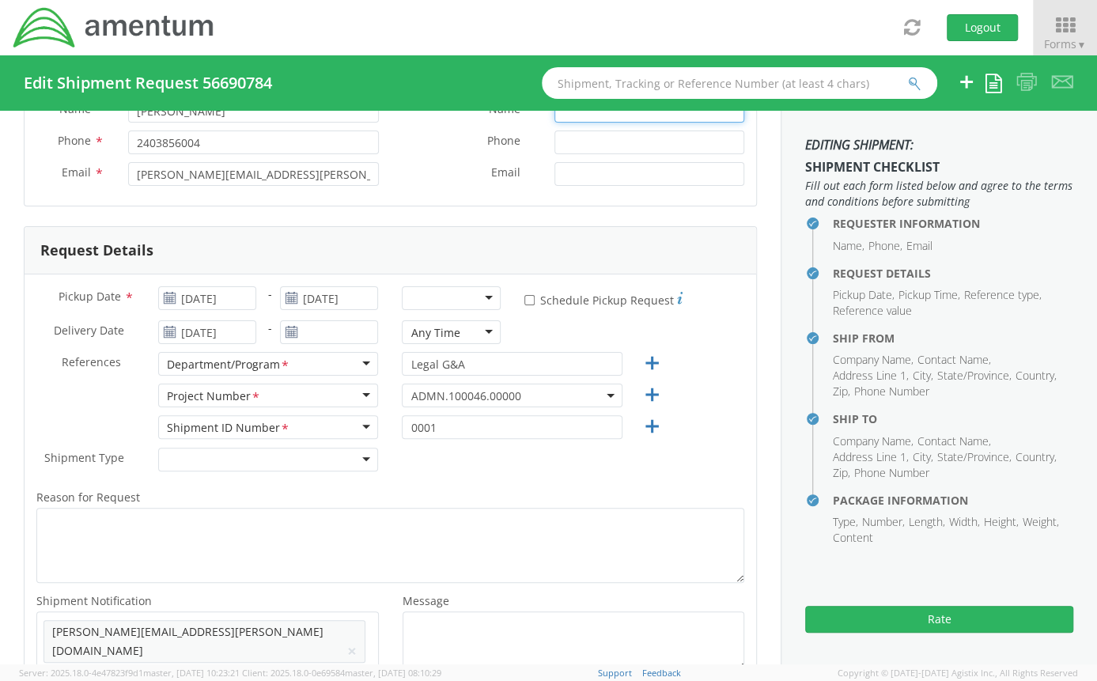
scroll to position [120, 0]
type input "[DATE]"
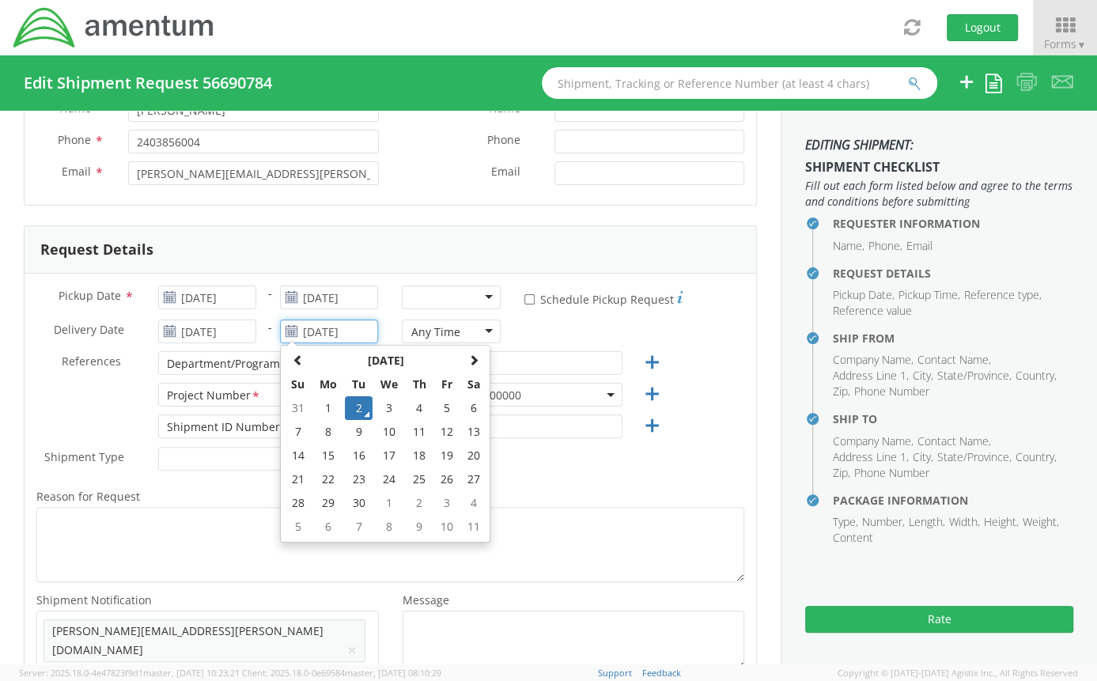
click at [323, 331] on input "[DATE]" at bounding box center [329, 332] width 98 height 24
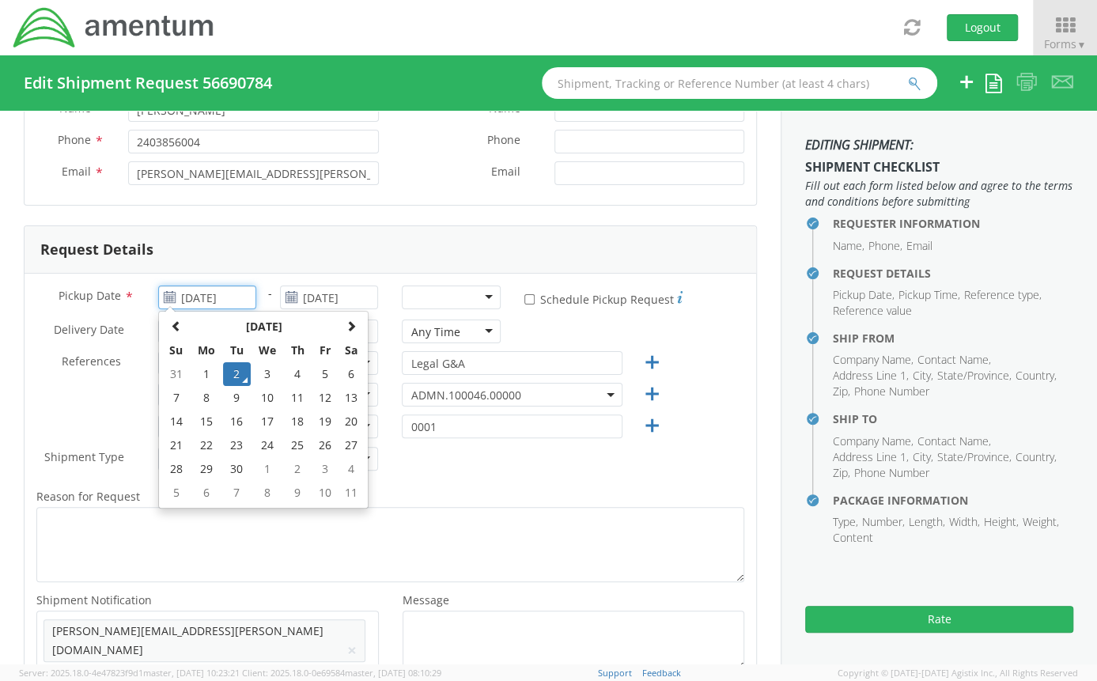
click at [231, 294] on input "[DATE]" at bounding box center [207, 298] width 98 height 24
click at [264, 376] on td "3" at bounding box center [267, 374] width 33 height 24
type input "[DATE]"
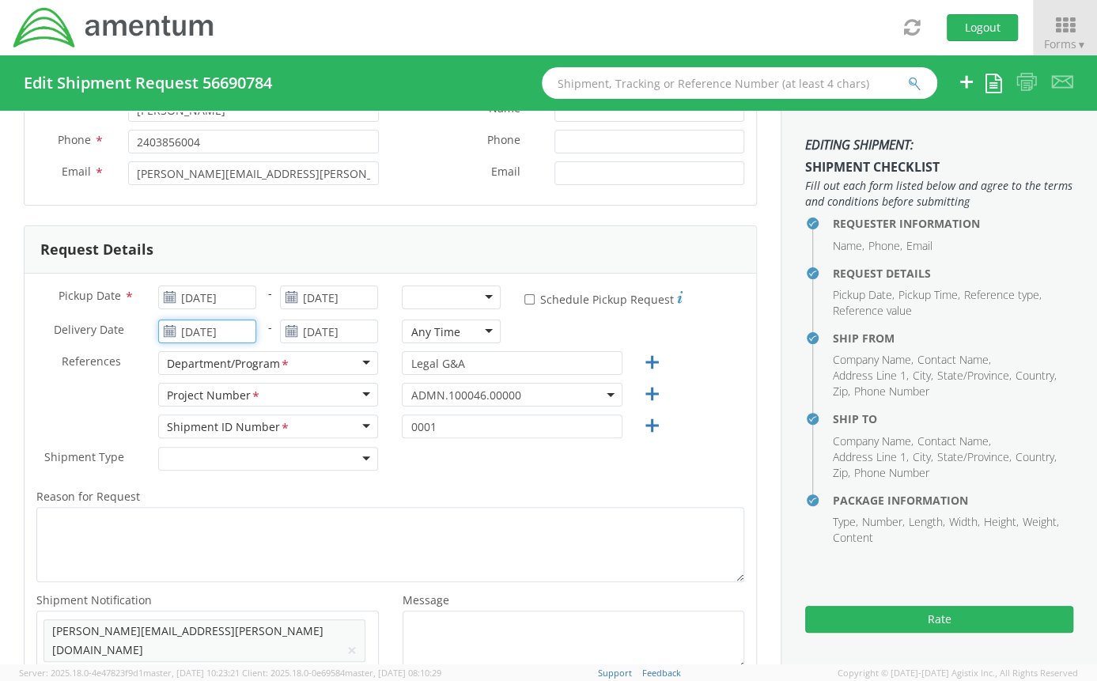
click at [228, 333] on input "[DATE]" at bounding box center [207, 332] width 98 height 24
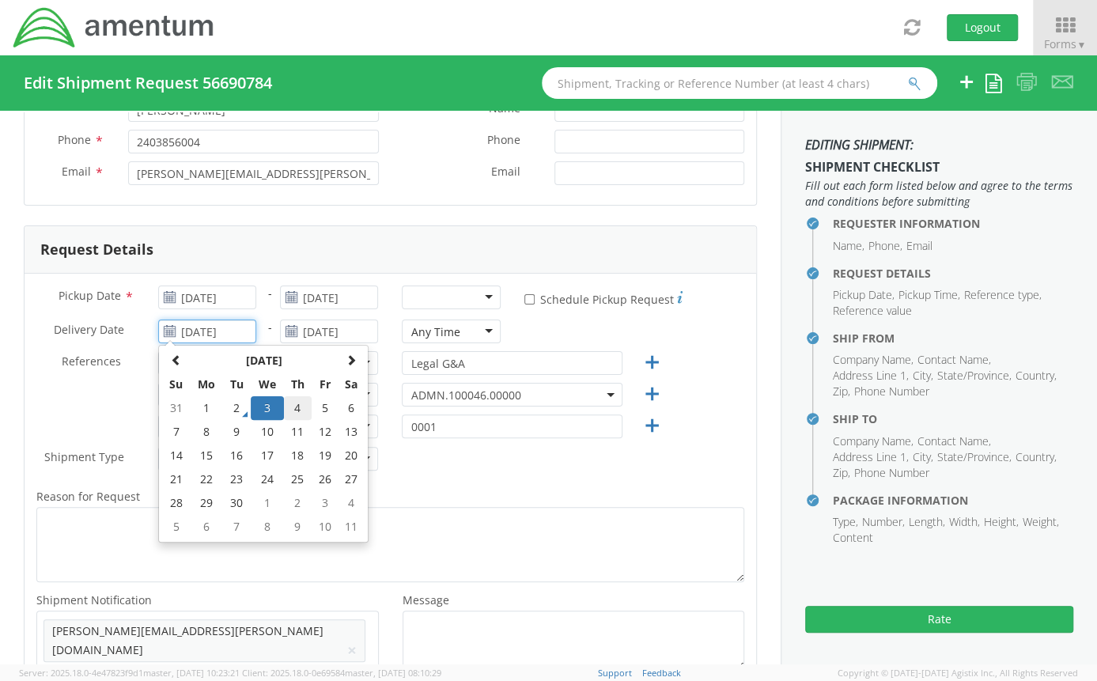
click at [291, 399] on td "4" at bounding box center [298, 408] width 28 height 24
type input "09/04/2025"
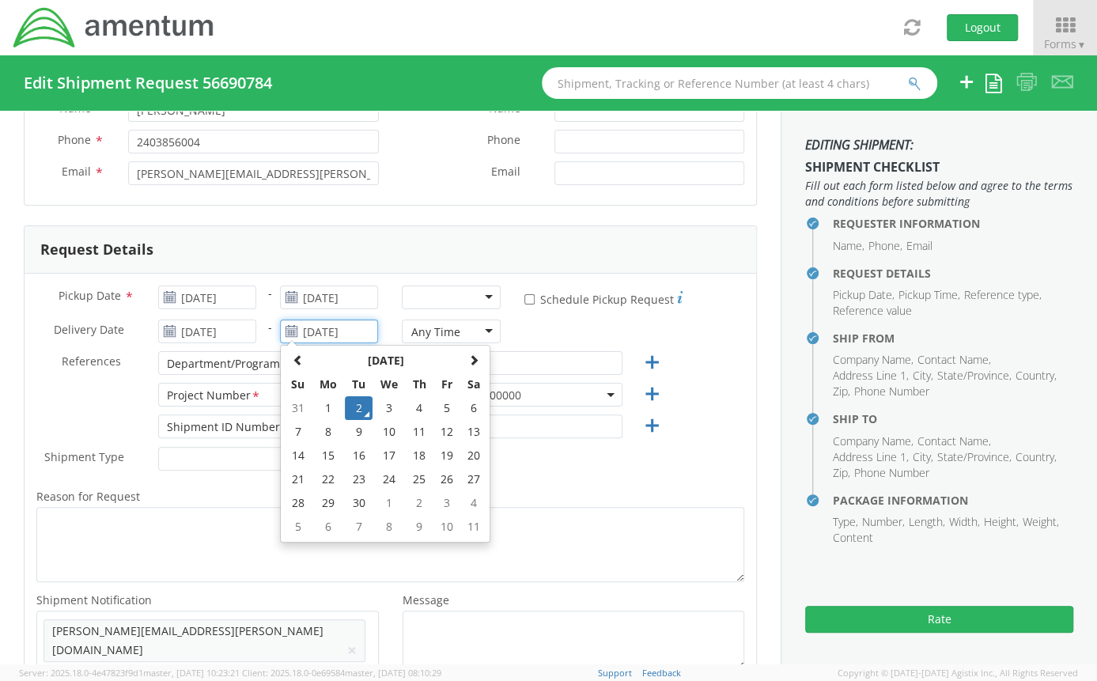
click at [354, 324] on input "[DATE]" at bounding box center [329, 332] width 98 height 24
click at [409, 405] on td "4" at bounding box center [420, 408] width 28 height 24
type input "09/04/2025"
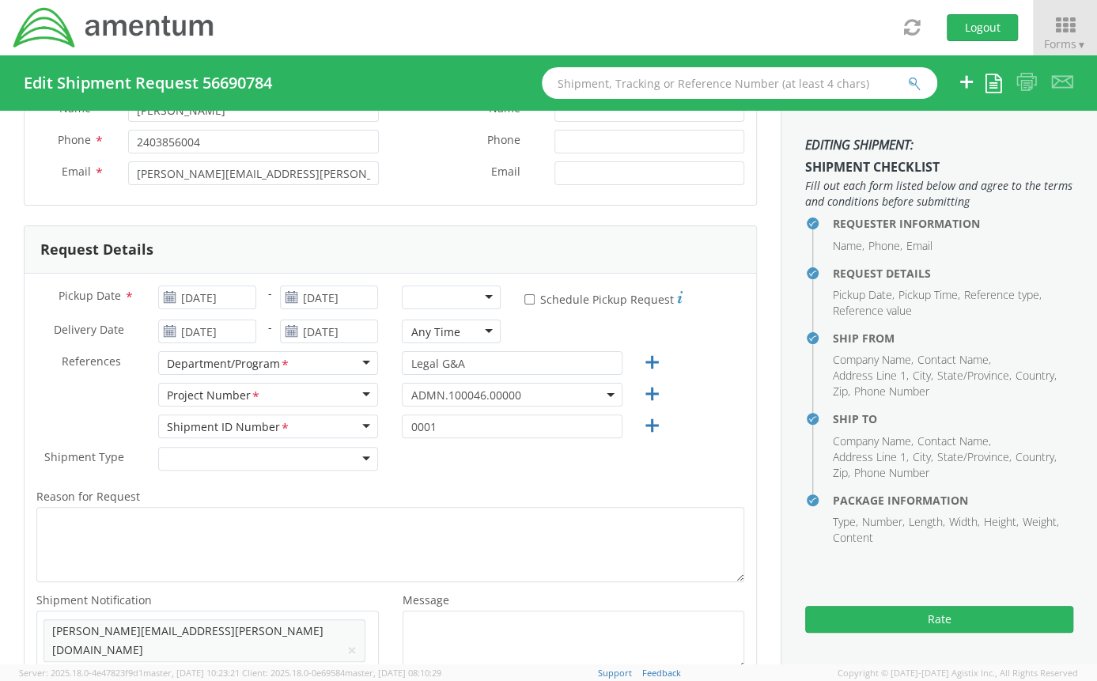
click at [454, 299] on div at bounding box center [451, 298] width 98 height 24
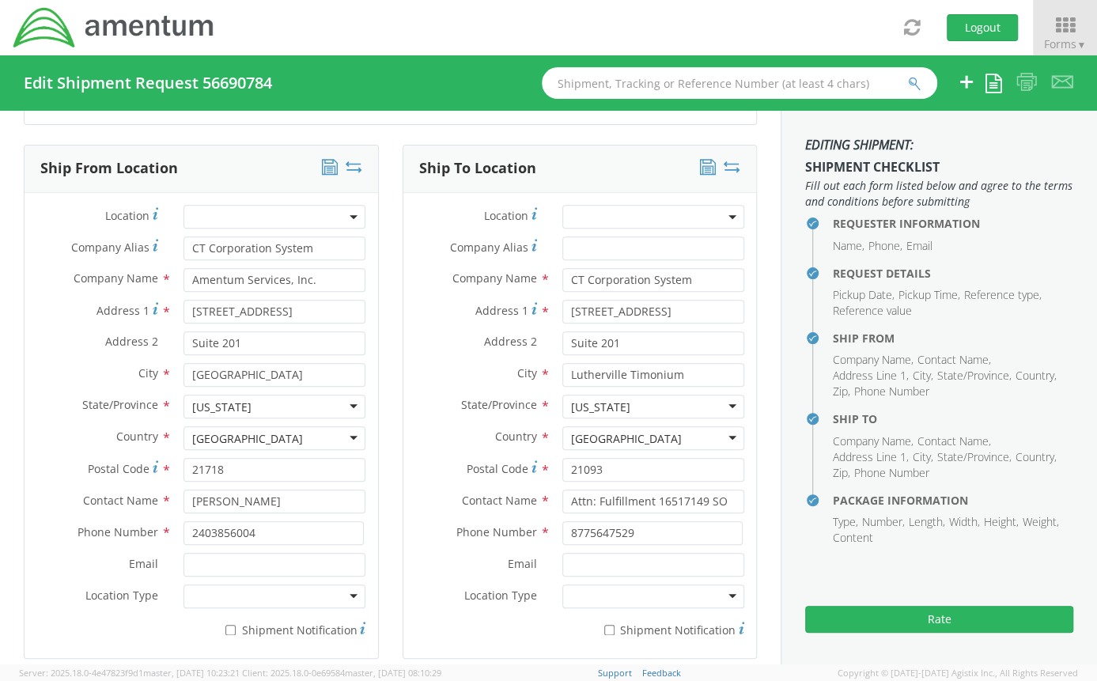
scroll to position [714, 0]
drag, startPoint x: 338, startPoint y: 221, endPoint x: 91, endPoint y: 216, distance: 246.8
click at [91, 235] on div "Company Alias * CT Corporation System" at bounding box center [202, 247] width 354 height 24
click at [403, 235] on label "Company Alias *" at bounding box center [476, 245] width 147 height 21
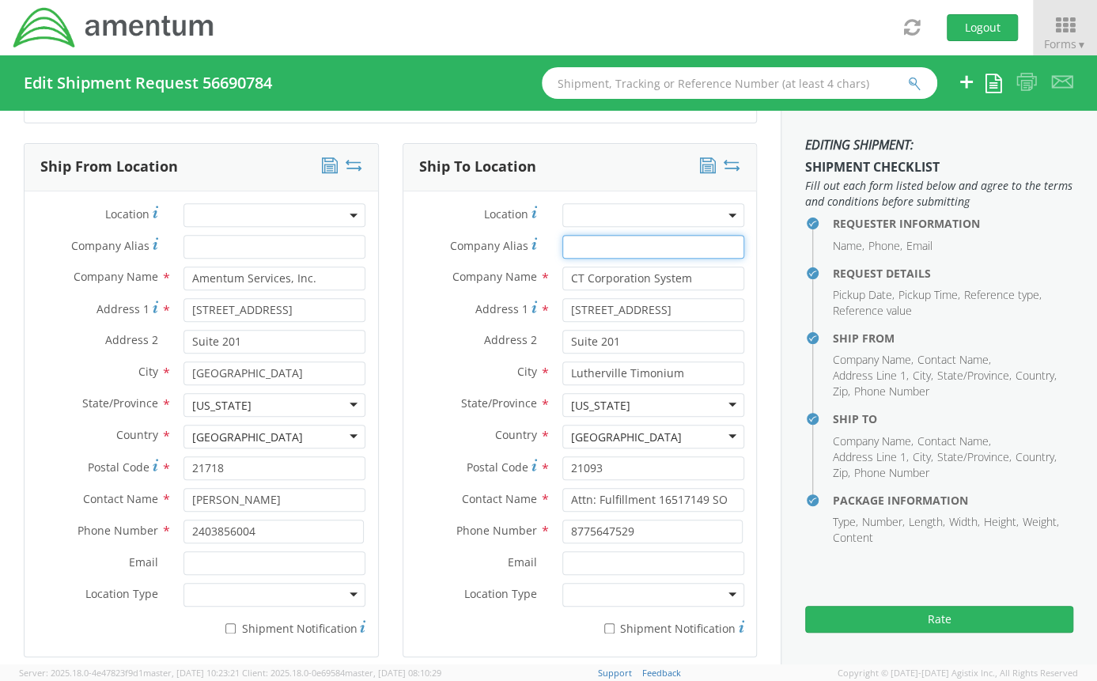
click at [562, 235] on input "Company Alias *" at bounding box center [653, 247] width 182 height 24
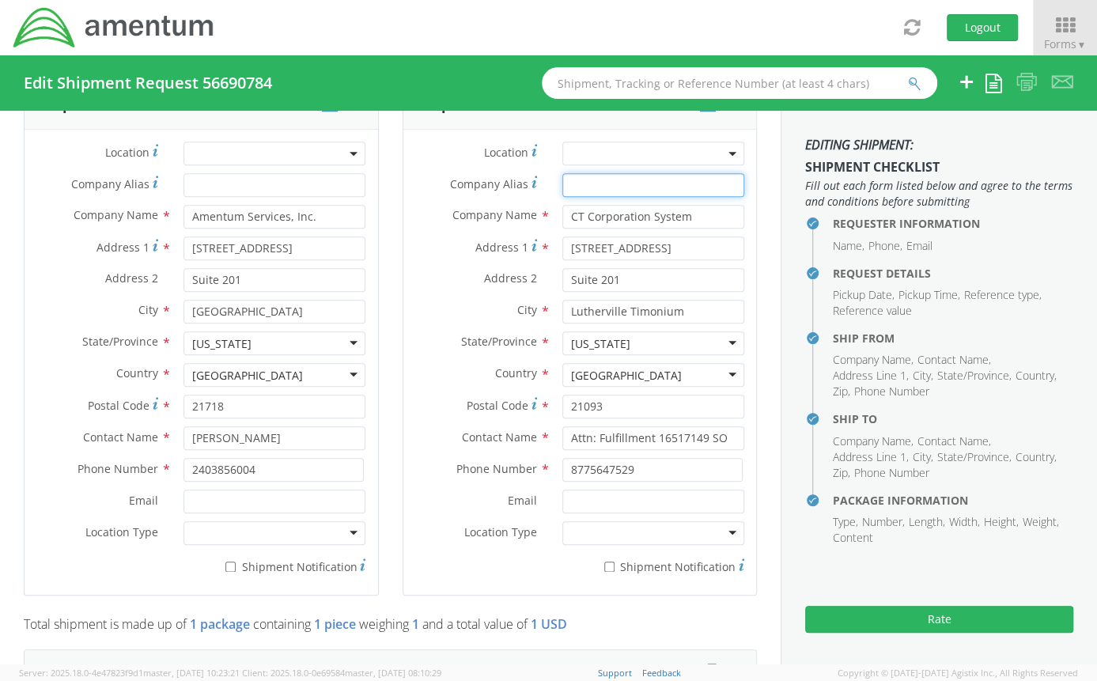
scroll to position [775, 0]
drag, startPoint x: 291, startPoint y: 255, endPoint x: 55, endPoint y: 241, distance: 236.9
click at [55, 269] on div "Address 2 * Suite 201" at bounding box center [202, 281] width 354 height 24
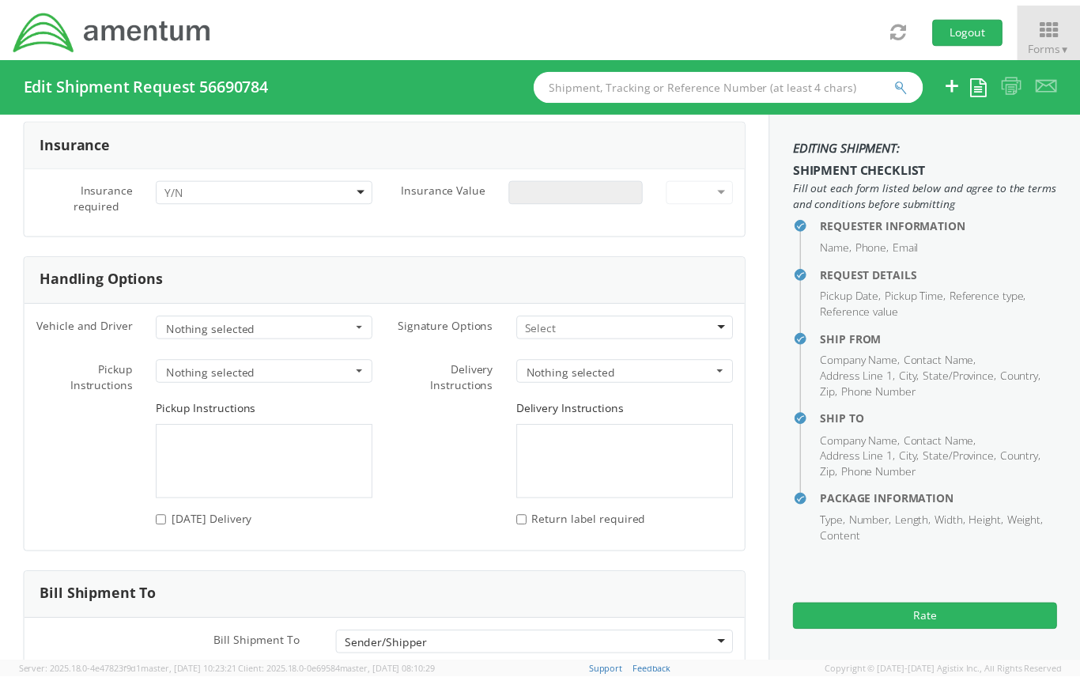
scroll to position [1993, 0]
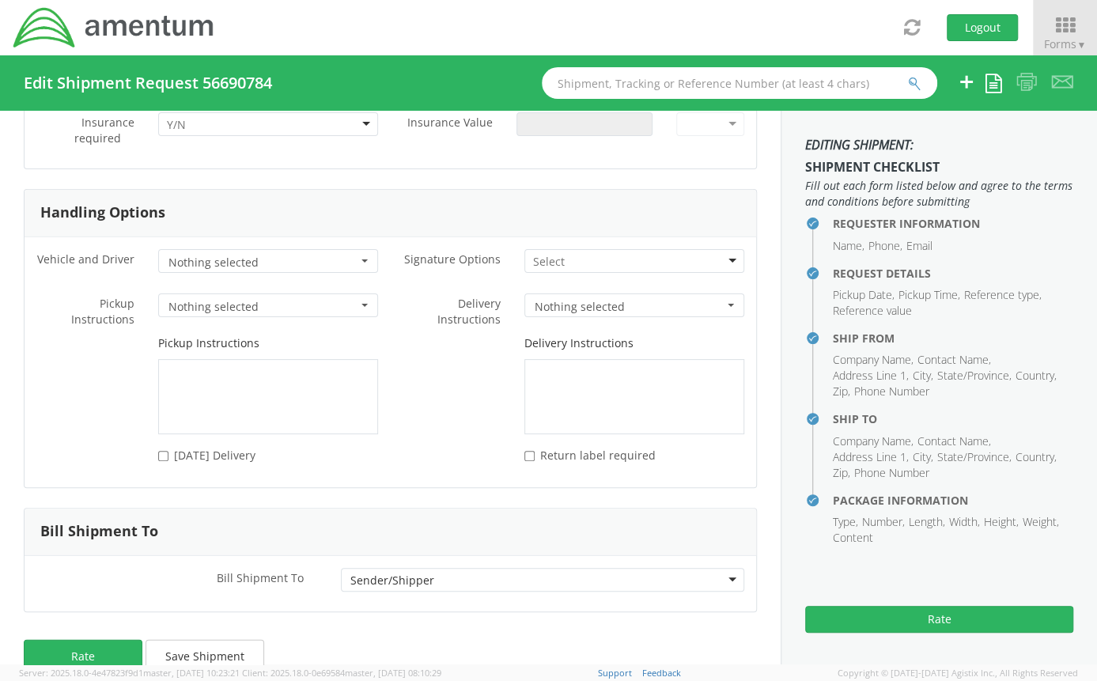
click at [872, 633] on aside "Editing shipment: Shipment Checklist Fill out each form listed below and agree …" at bounding box center [939, 388] width 316 height 554
click at [874, 623] on button "Rate" at bounding box center [939, 619] width 268 height 27
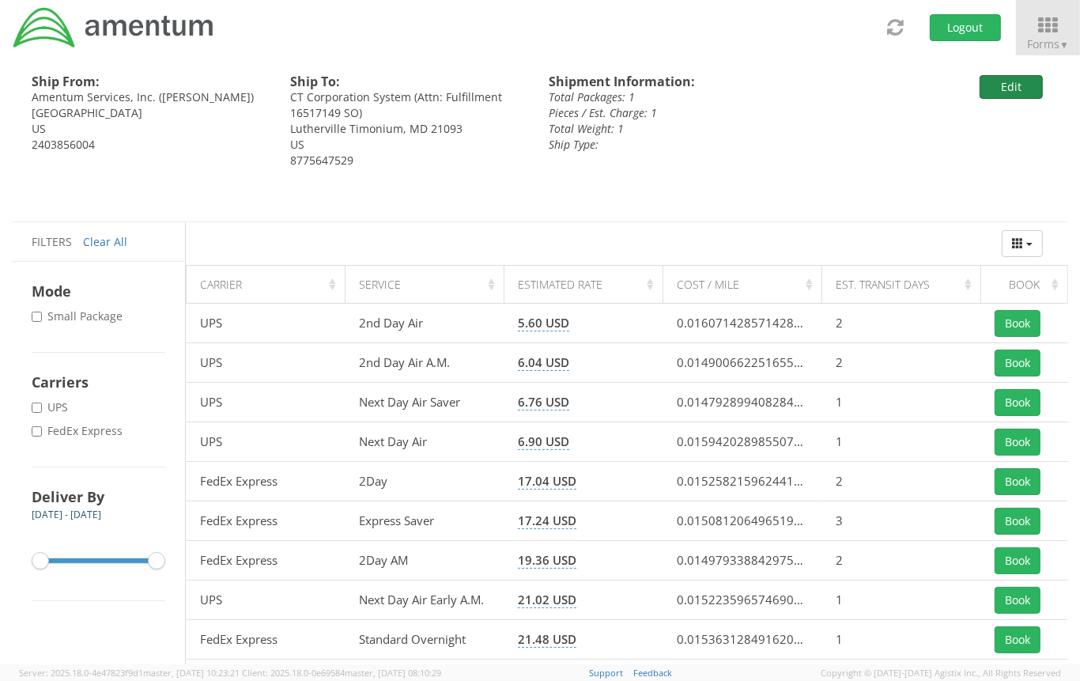
click at [986, 96] on button "Edit" at bounding box center [1011, 87] width 63 height 24
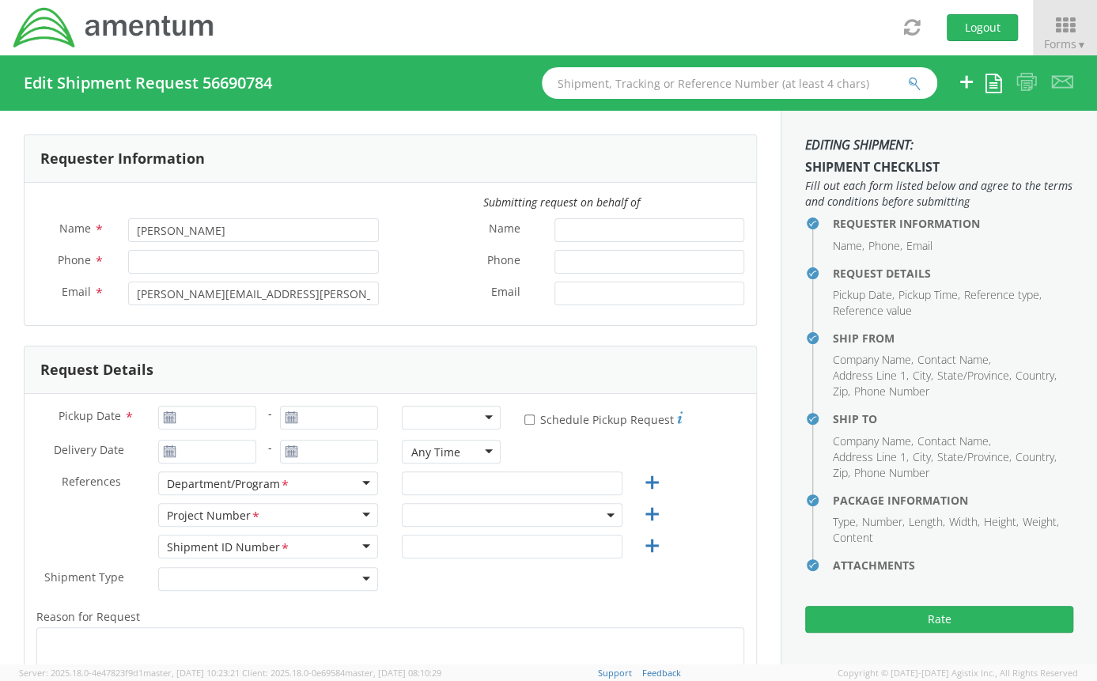
type input "2403856004"
type input "[DATE]"
type input "09/04/2025"
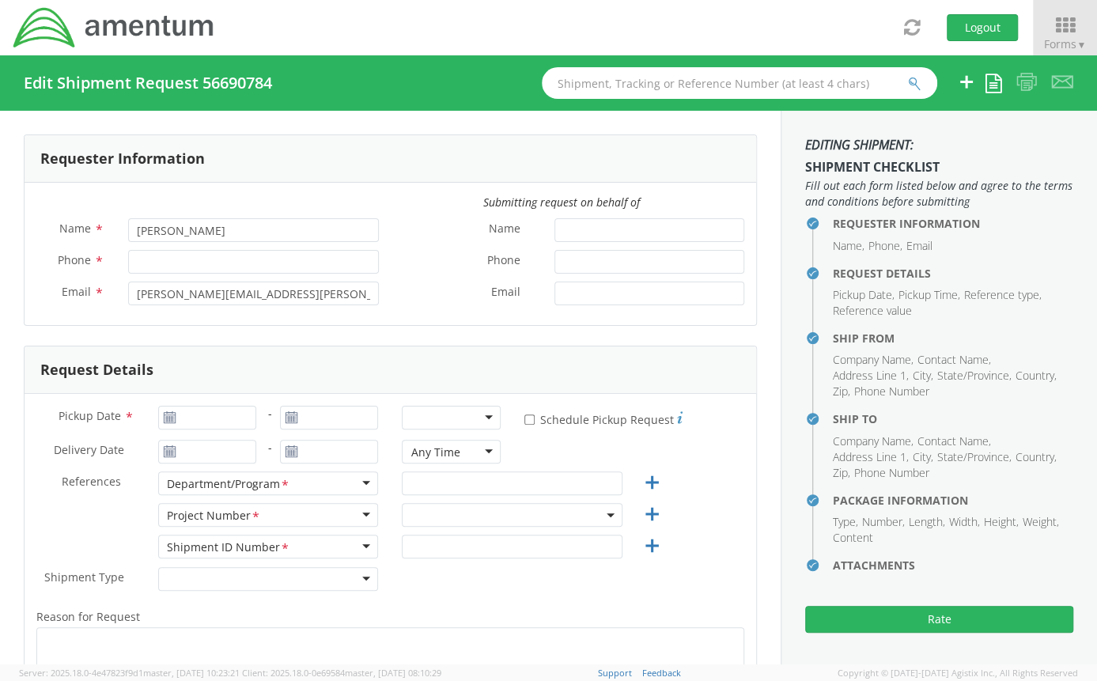
type input "Legal G&A"
type input "0001"
select select
type input "Amentum Services, Inc."
type input "[STREET_ADDRESS]"
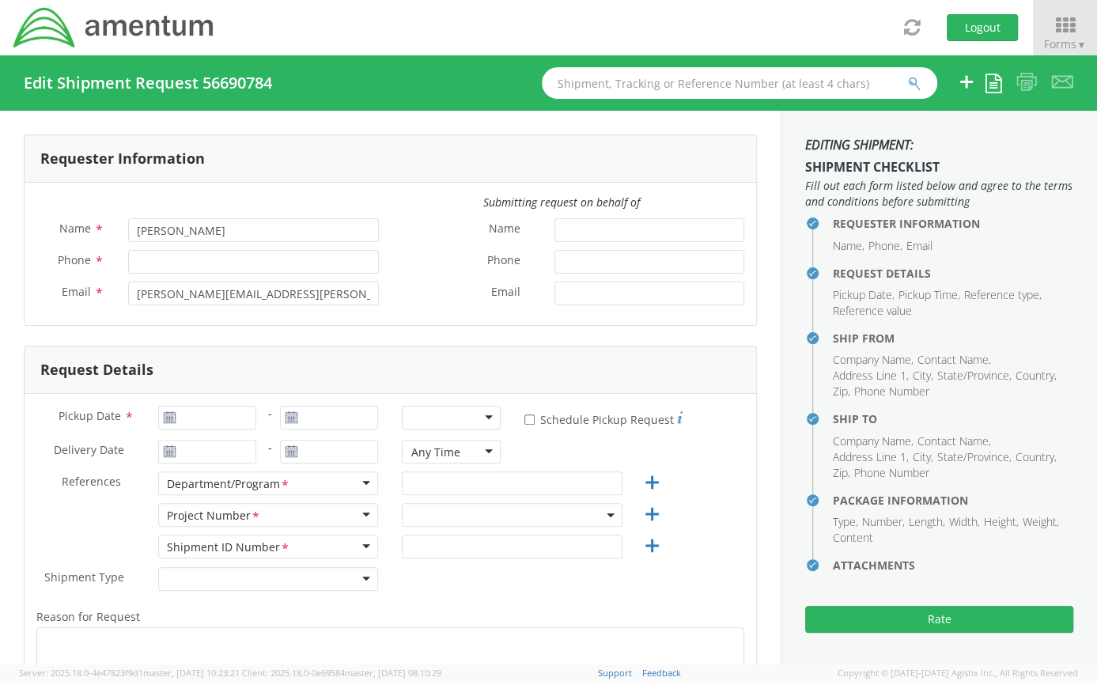
type input "[GEOGRAPHIC_DATA]"
type input "21718"
type input "[PERSON_NAME]"
type input "2403856004"
select select
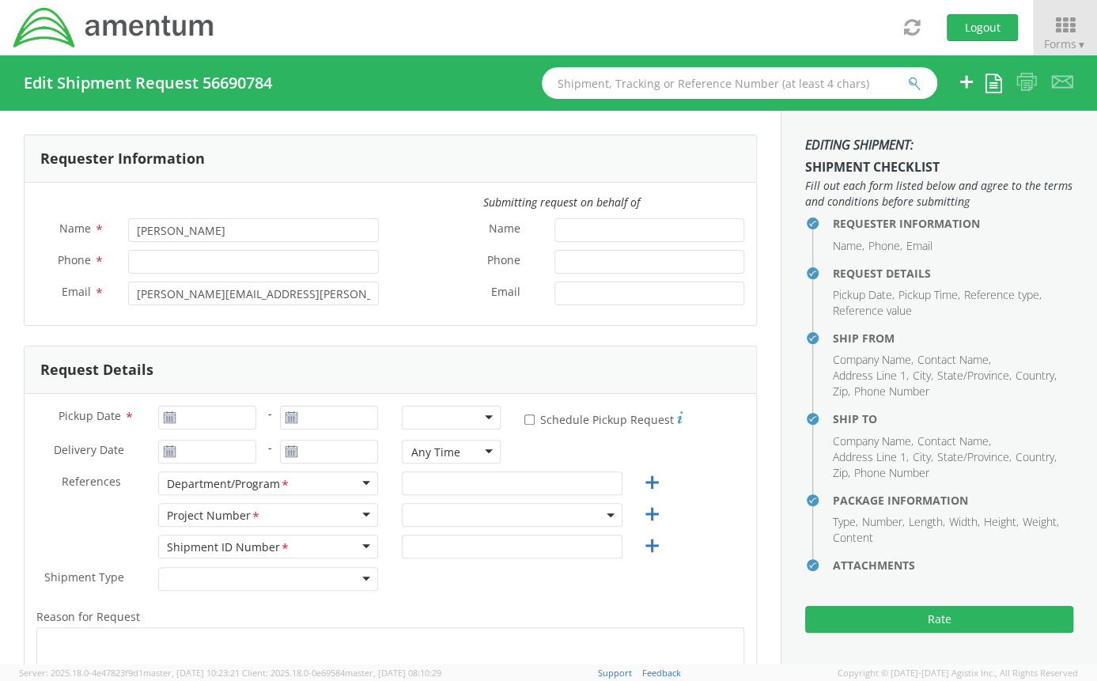
type input "CT Corporation System"
type input "[STREET_ADDRESS]"
type input "Suite 201"
type input "Lutherville Timonium"
type input "21093"
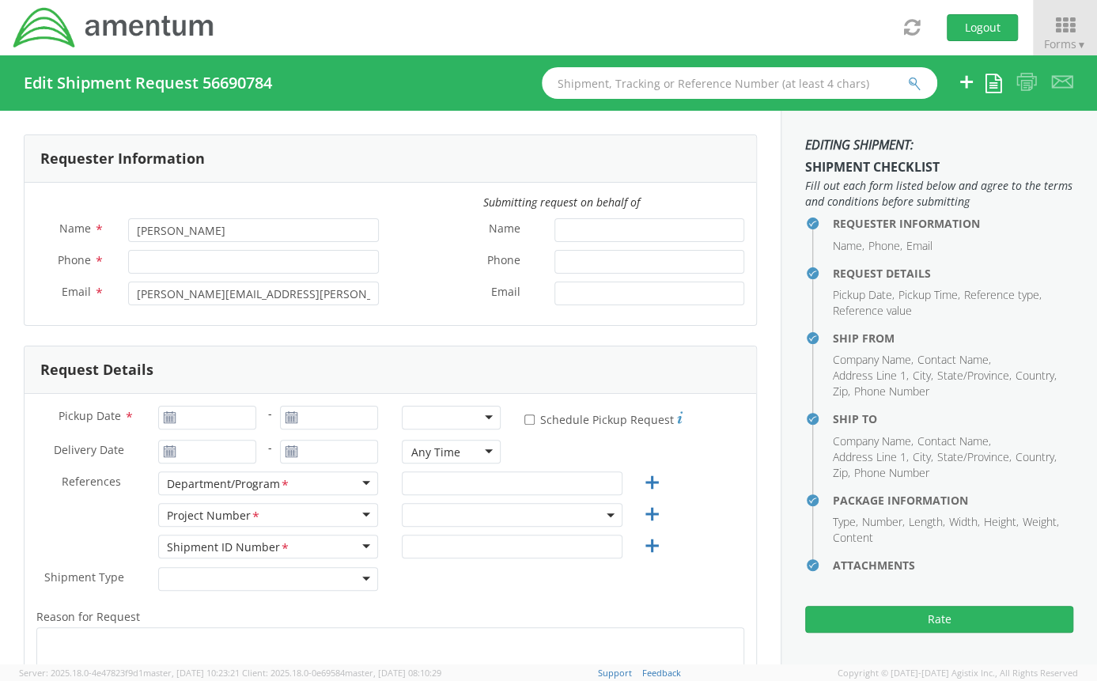
type input "Attn: Fulfillment 16517149 SO"
type input "8775647529"
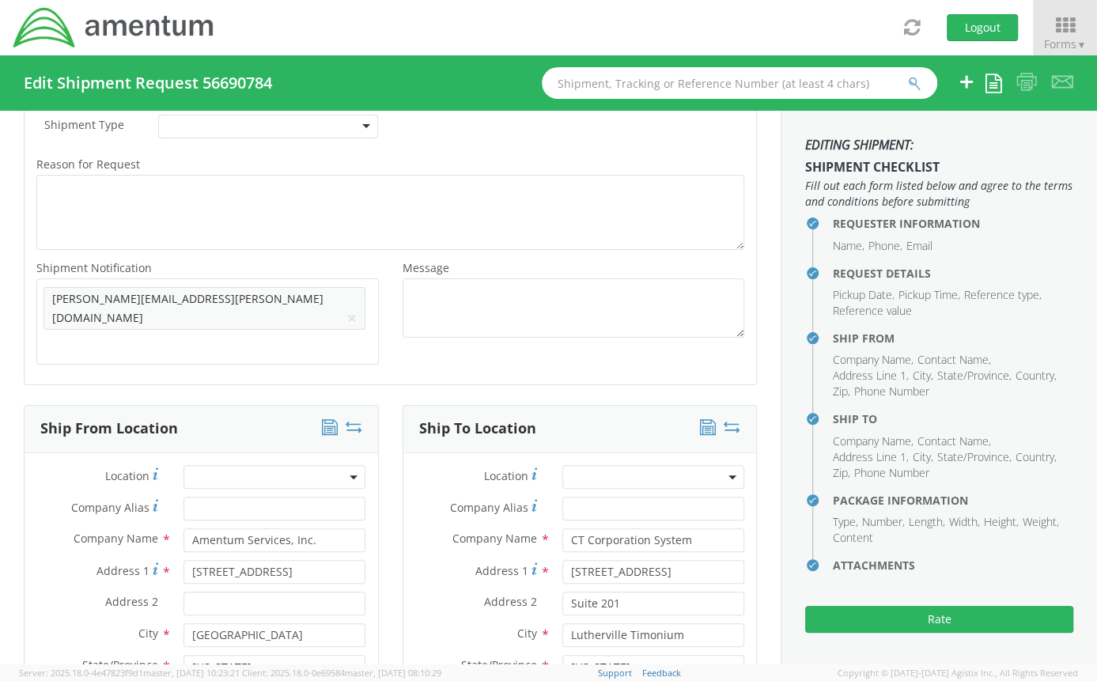
select select "ADMN.100046.00000"
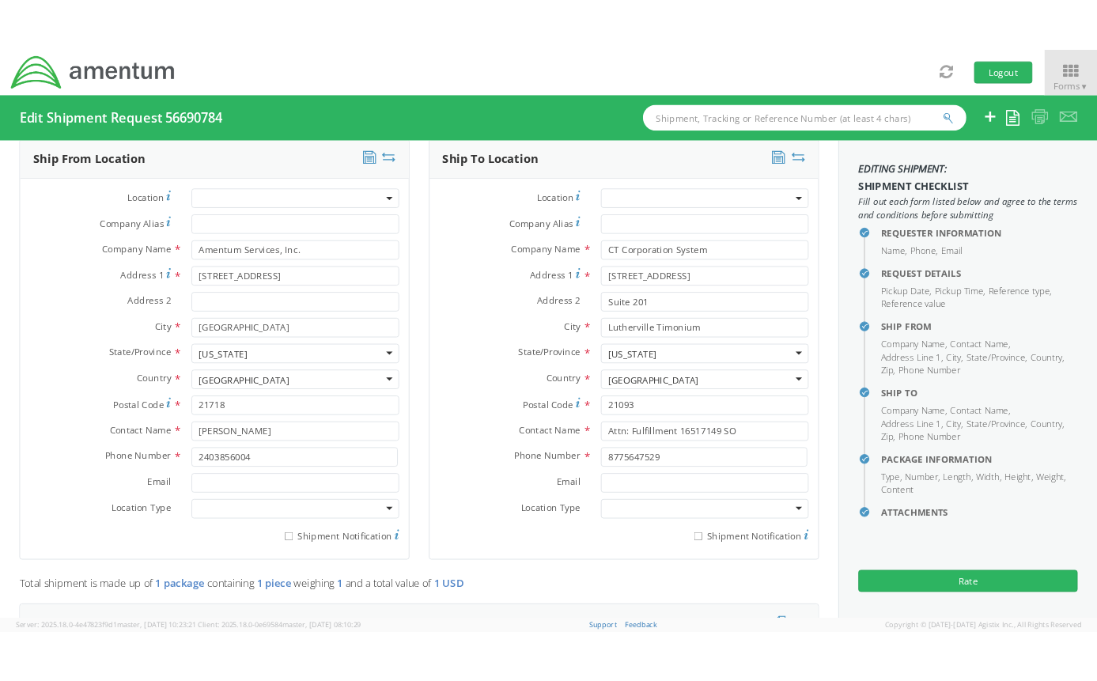
scroll to position [732, 0]
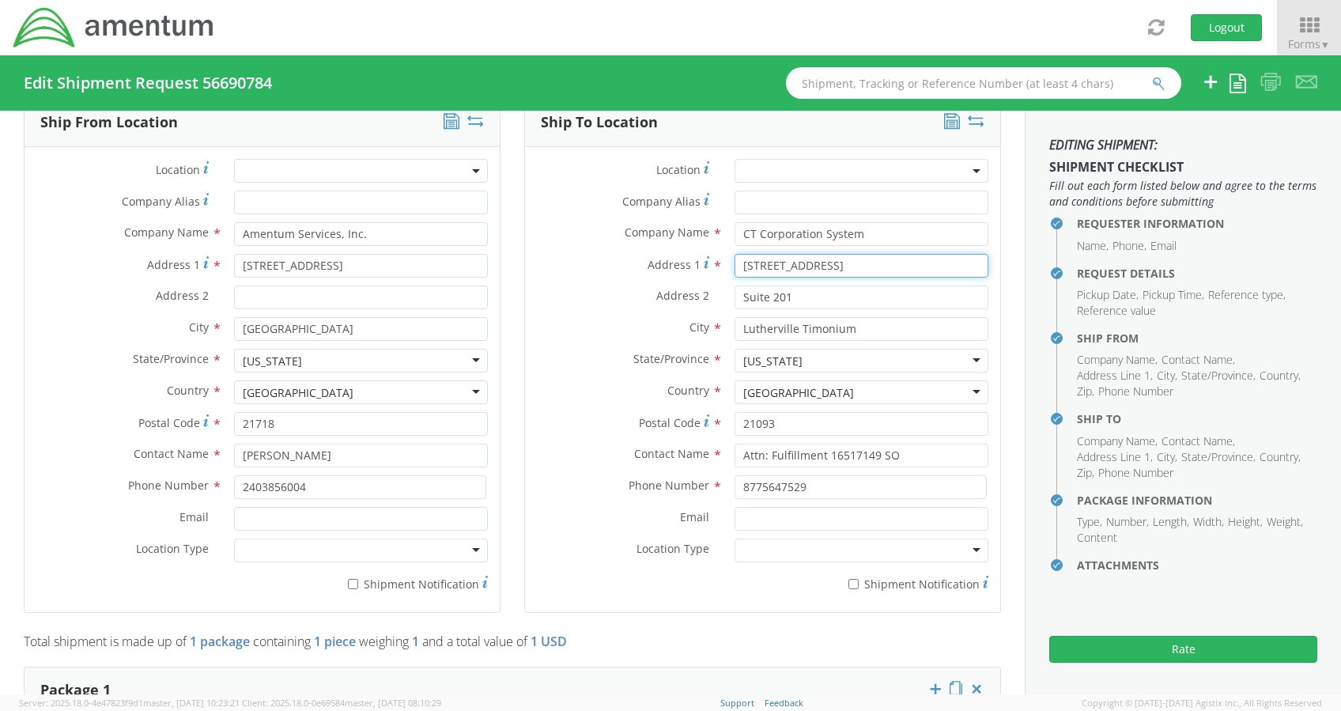
drag, startPoint x: 828, startPoint y: 261, endPoint x: 646, endPoint y: 272, distance: 182.2
click at [646, 272] on div "Address 1 * 2405 York Road" at bounding box center [762, 266] width 475 height 24
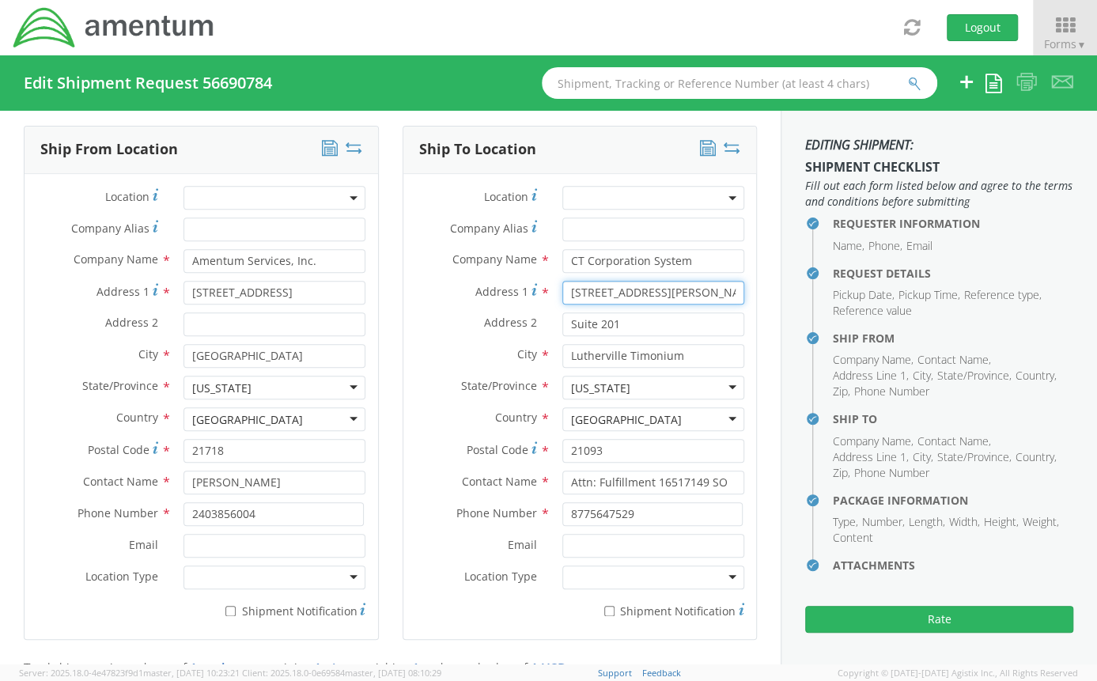
type input "4701 Cox Road"
drag, startPoint x: 622, startPoint y: 293, endPoint x: 462, endPoint y: 300, distance: 160.7
click at [462, 312] on div "Address 2 * Suite 201" at bounding box center [580, 324] width 354 height 24
type input "Suite 285"
drag, startPoint x: 694, startPoint y: 333, endPoint x: 410, endPoint y: 331, distance: 283.9
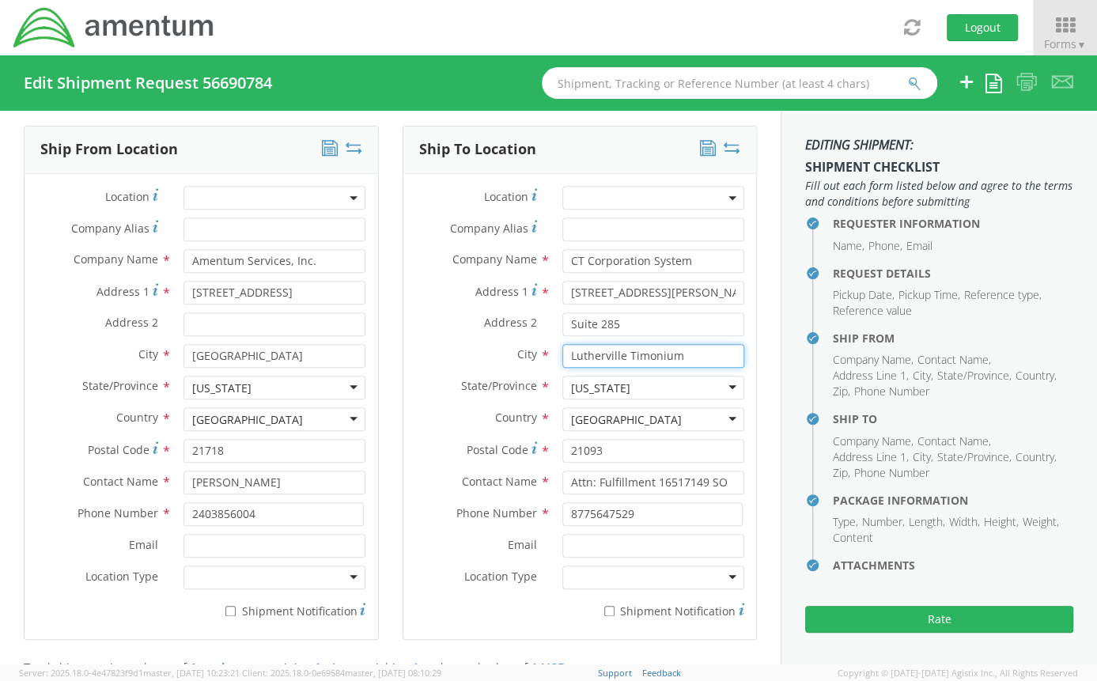
click at [410, 344] on div "City * Lutherville Timonium" at bounding box center [580, 356] width 354 height 24
type input "Glen Allen"
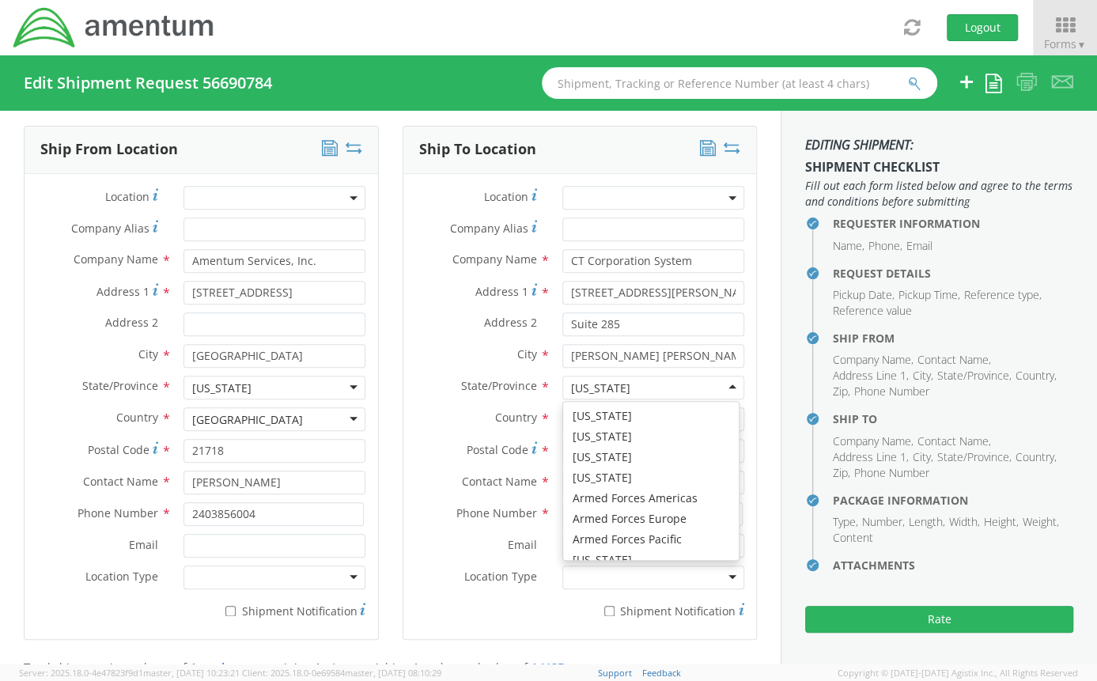
click at [714, 376] on div "[US_STATE]" at bounding box center [653, 388] width 182 height 24
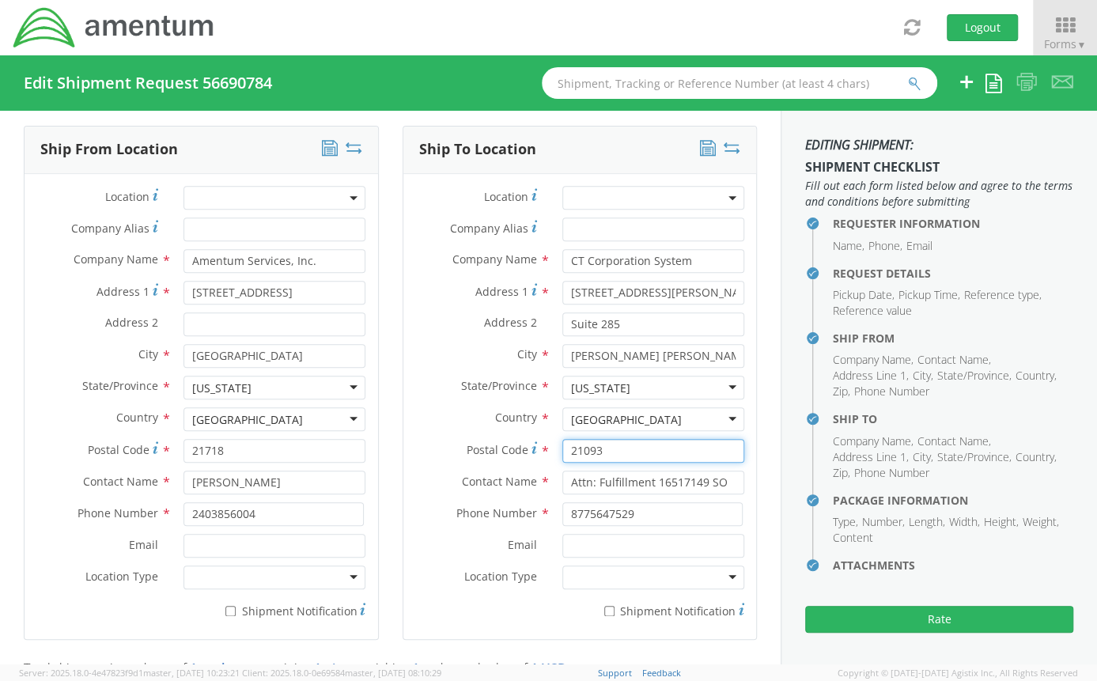
drag, startPoint x: 616, startPoint y: 429, endPoint x: 460, endPoint y: 434, distance: 156.7
click at [460, 439] on div "Postal Code Postal Code for United States should have the following format: 5 d…" at bounding box center [580, 455] width 354 height 32
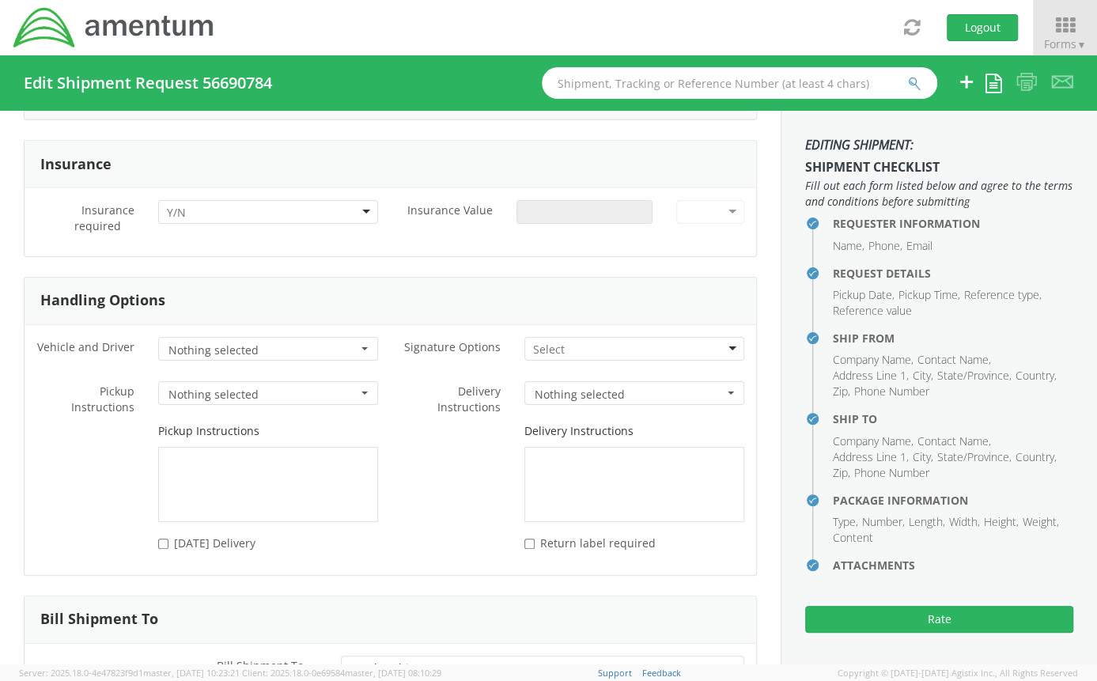
scroll to position [1993, 0]
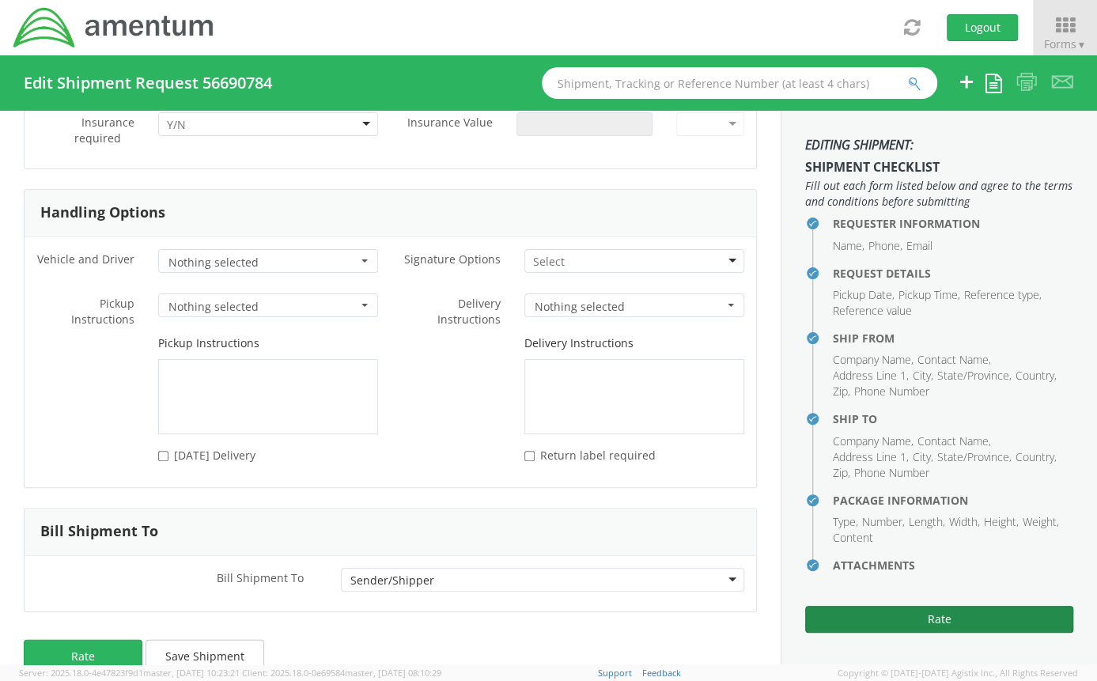
type input "23060"
click at [879, 628] on button "Rate" at bounding box center [939, 619] width 268 height 27
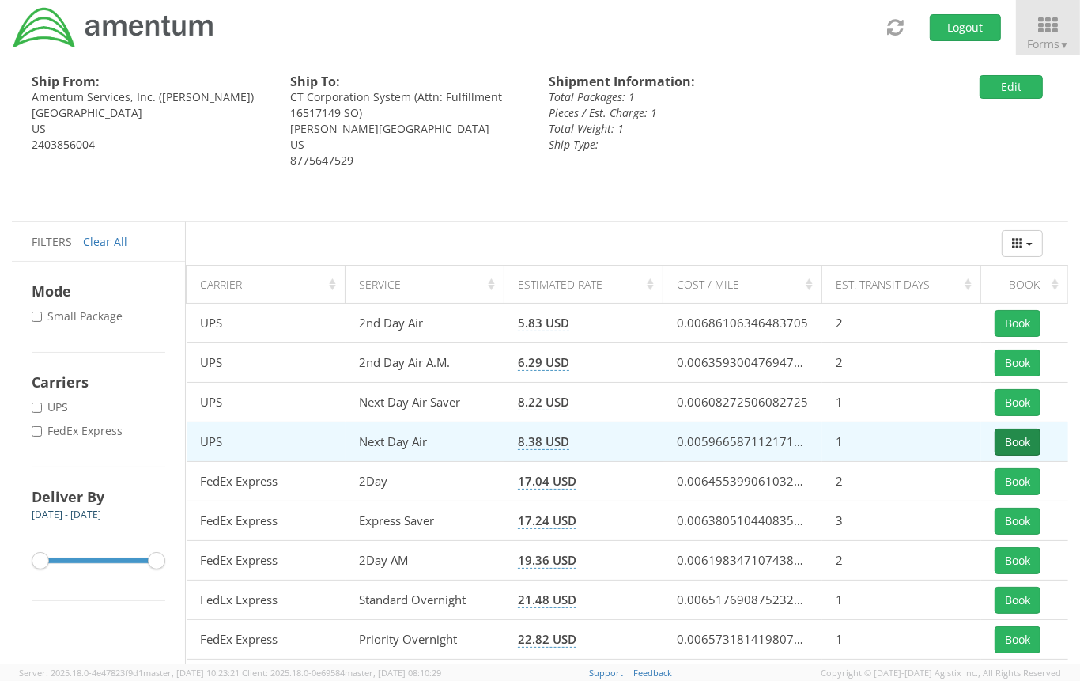
click at [1023, 444] on button "Book" at bounding box center [1018, 442] width 46 height 27
